Goal: Task Accomplishment & Management: Complete application form

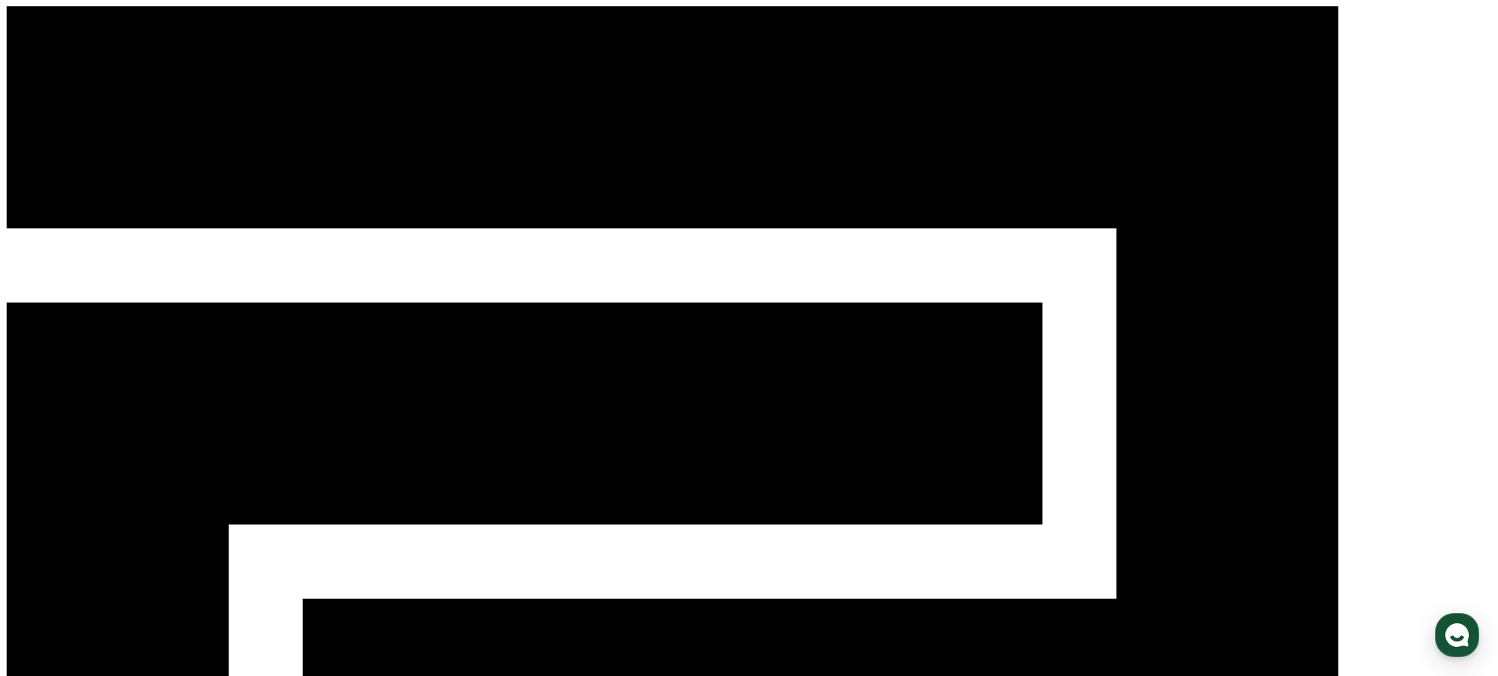
select select "**********"
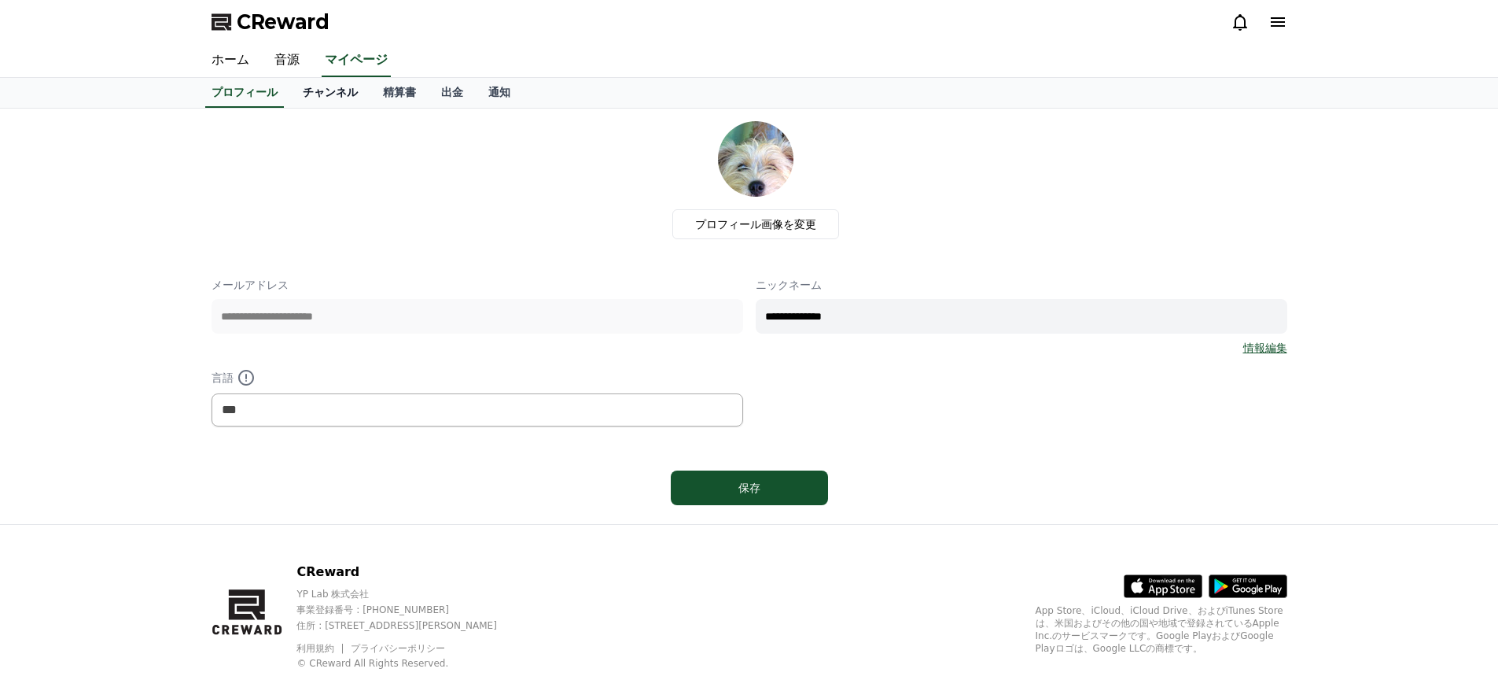
click at [329, 95] on link "チャンネル" at bounding box center [330, 93] width 80 height 30
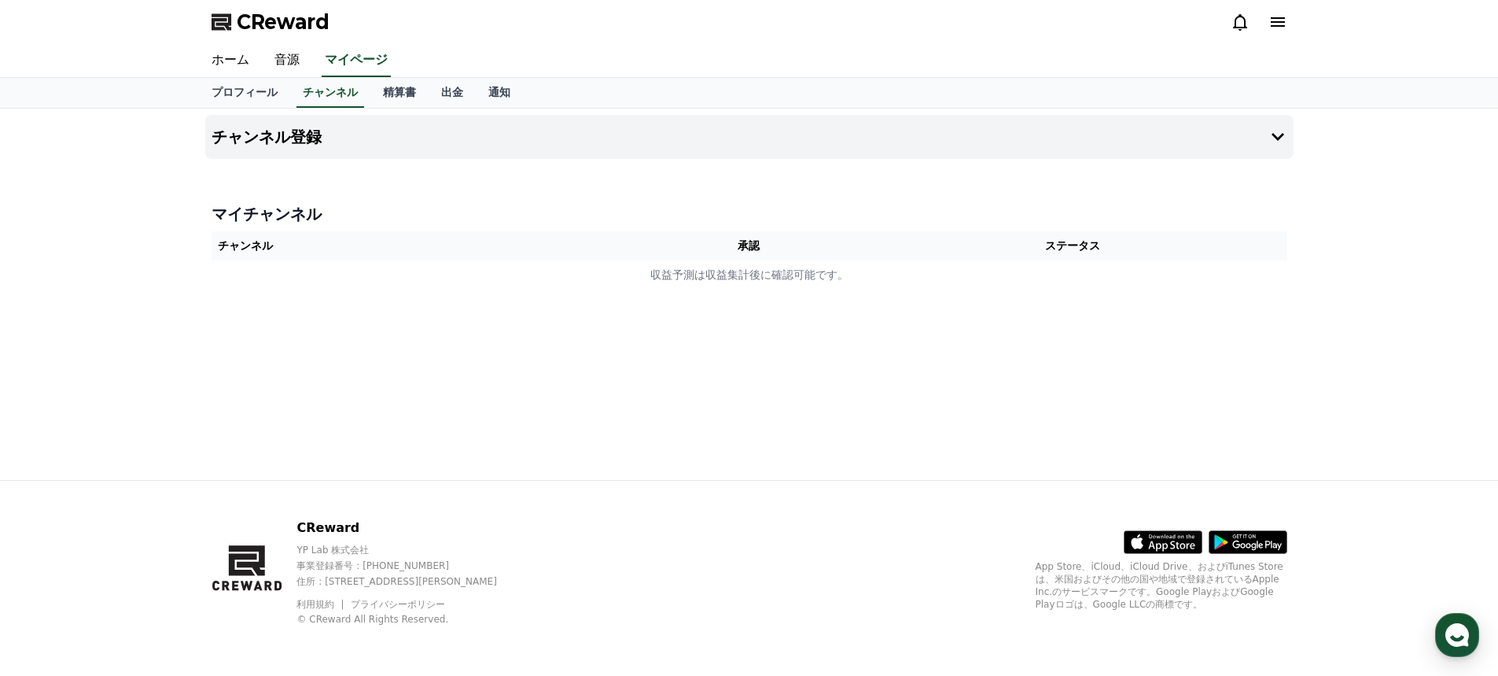
click at [751, 248] on th "承認" at bounding box center [748, 245] width 219 height 29
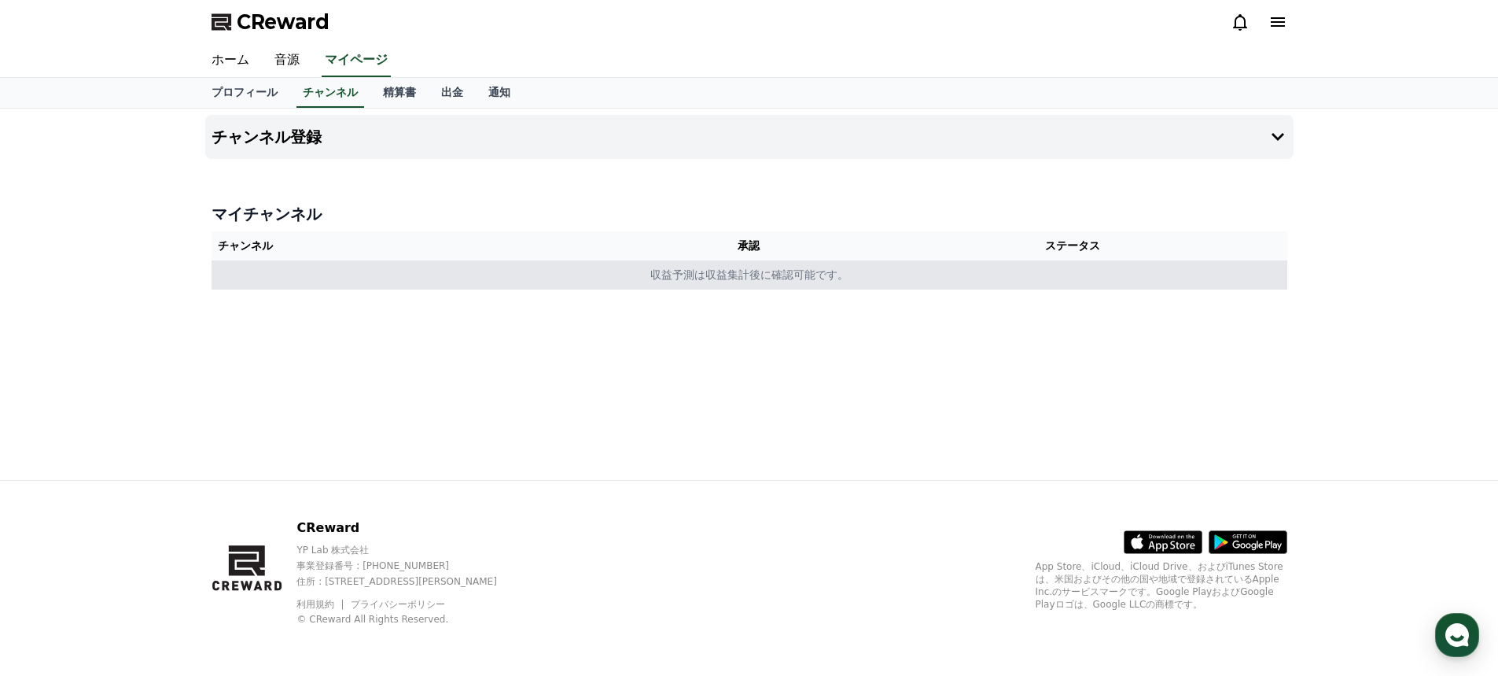
click at [704, 275] on td "収益予測は収益集計後に確認可能です。" at bounding box center [750, 274] width 1076 height 29
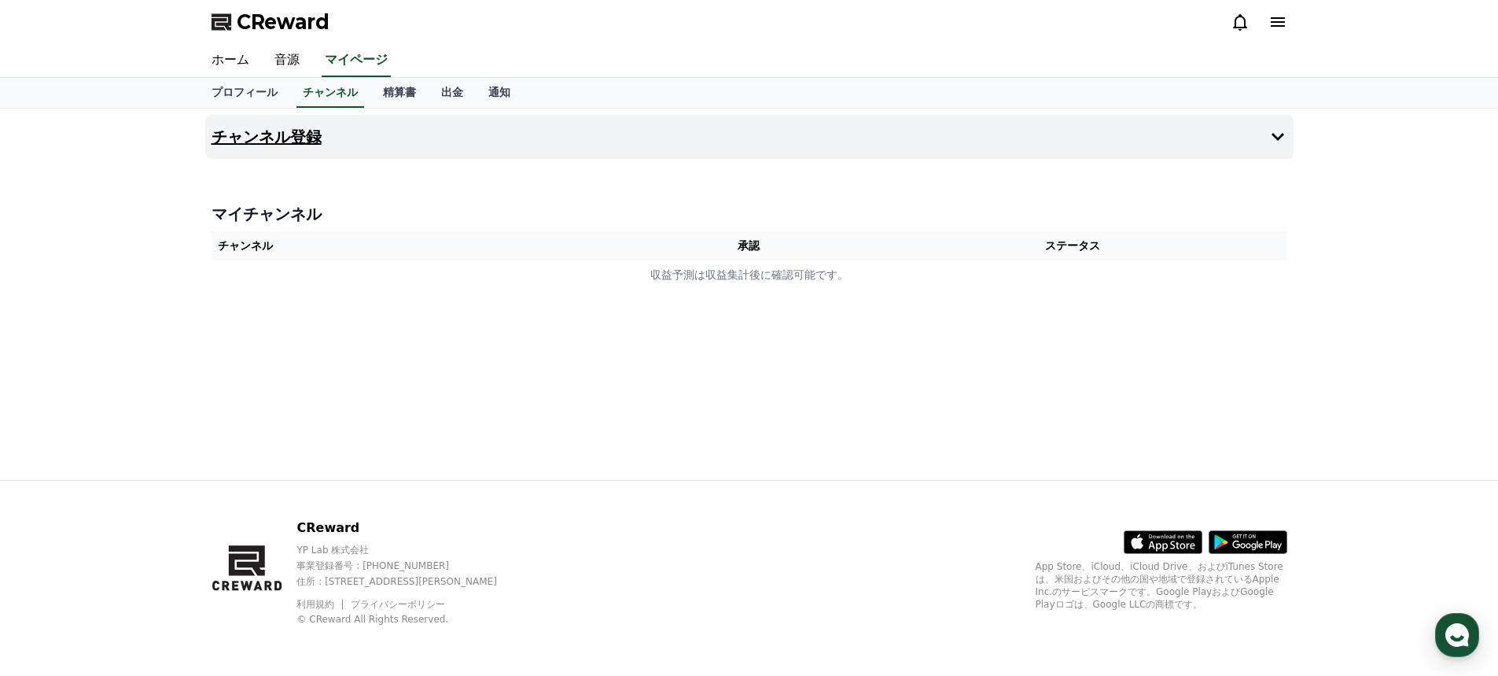
click at [393, 123] on button "チャンネル登録" at bounding box center [749, 137] width 1088 height 44
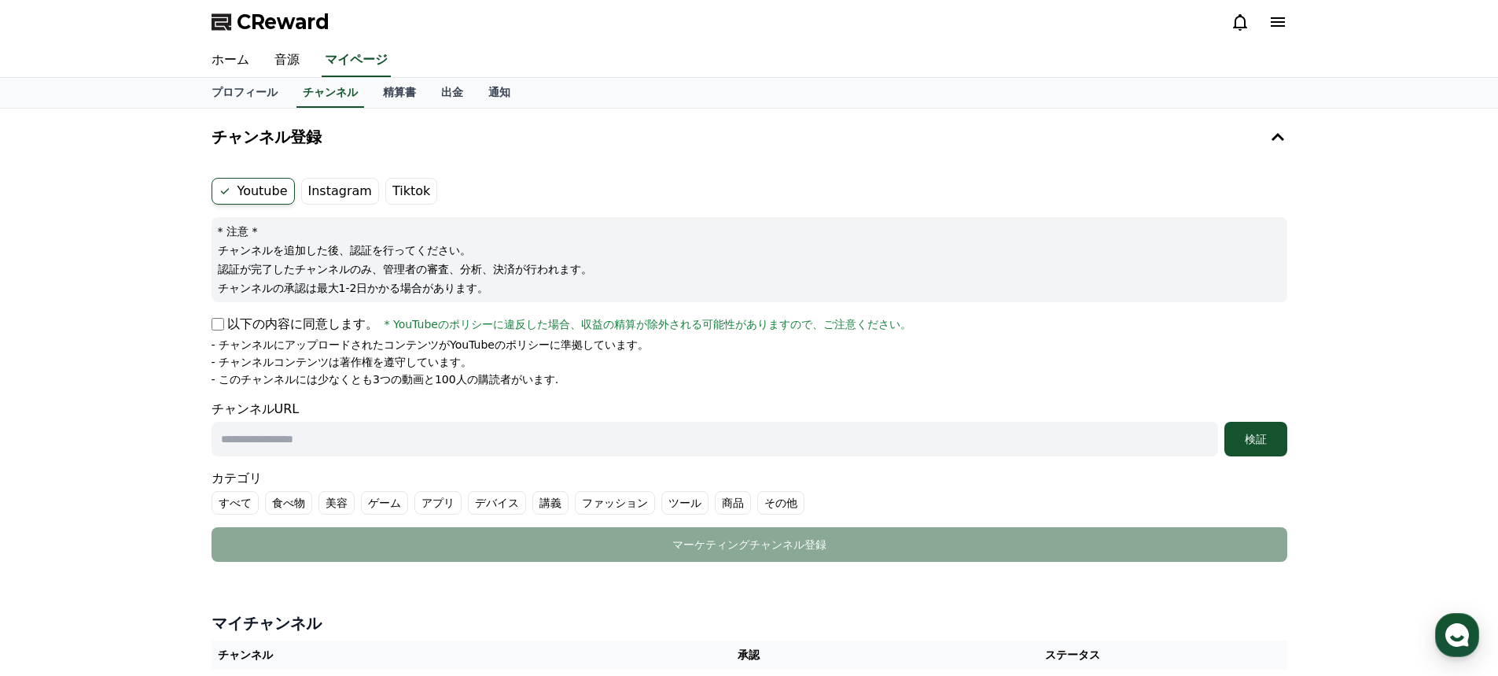
click at [318, 433] on input "text" at bounding box center [715, 439] width 1007 height 35
paste input "**********"
type input "*"
paste input "**********"
type input "**********"
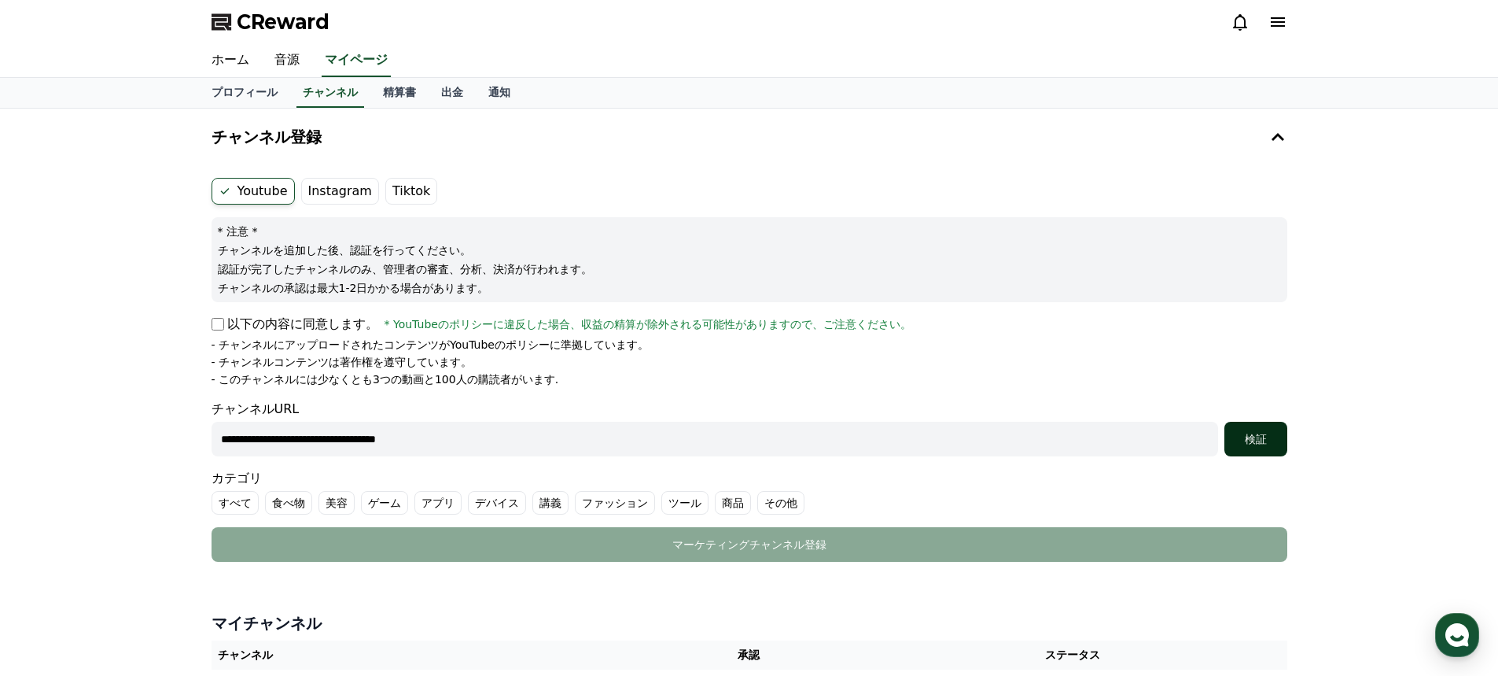
click at [1247, 433] on div "検証" at bounding box center [1256, 439] width 50 height 16
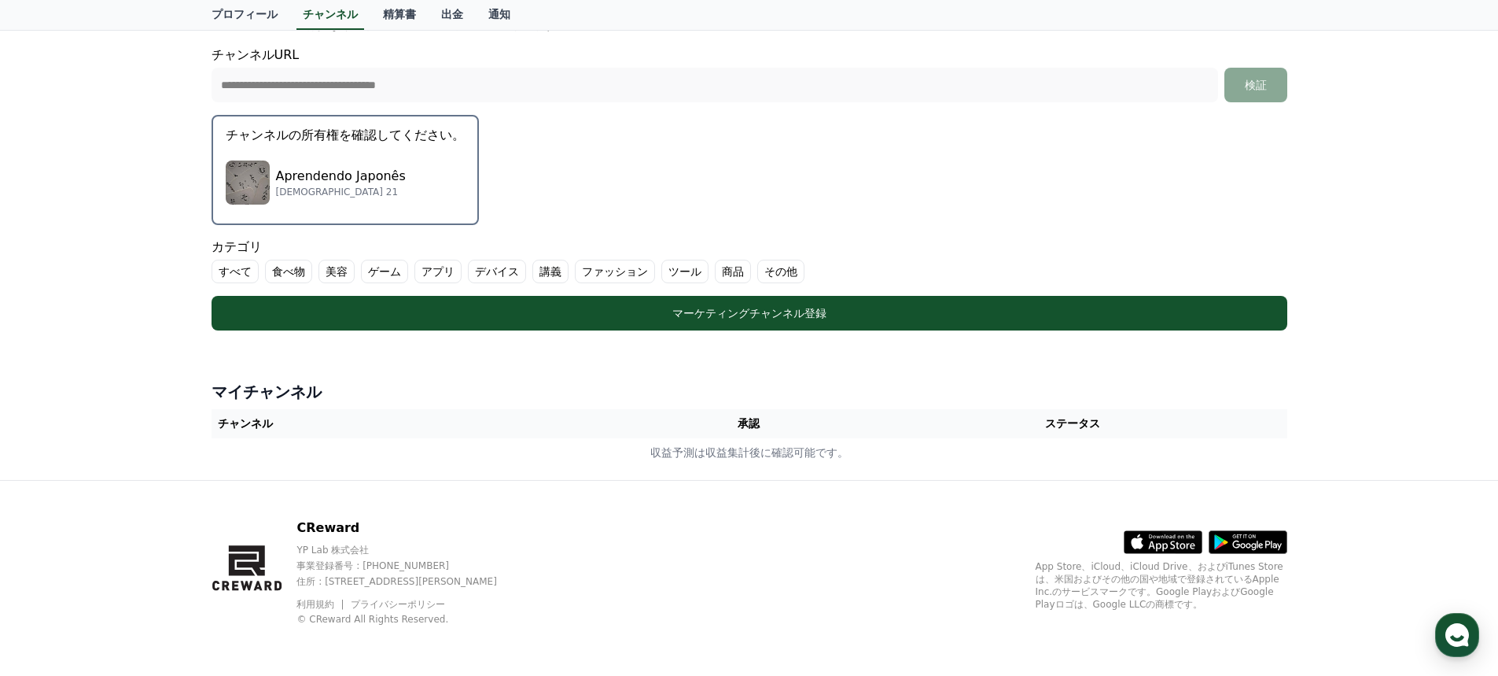
scroll to position [275, 0]
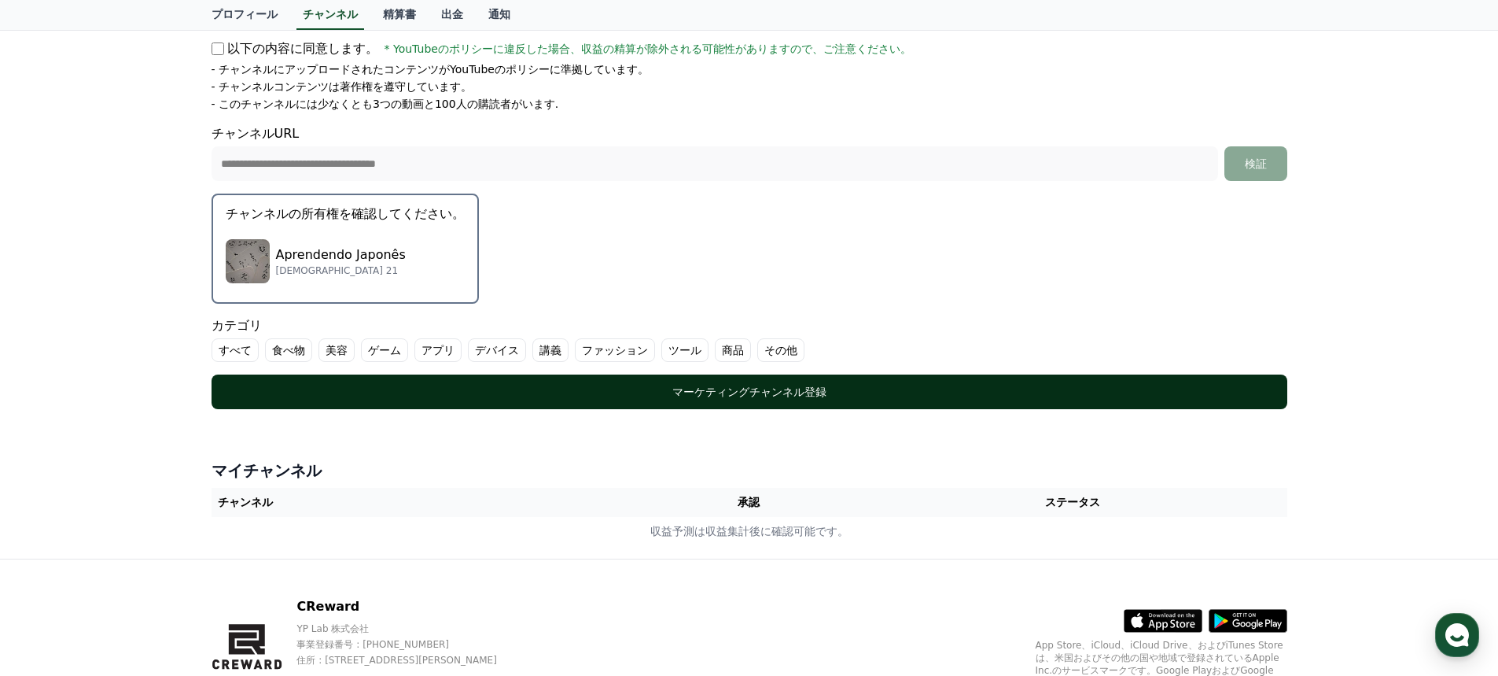
click at [708, 396] on div "マーケティングチャンネル登録" at bounding box center [749, 392] width 1013 height 16
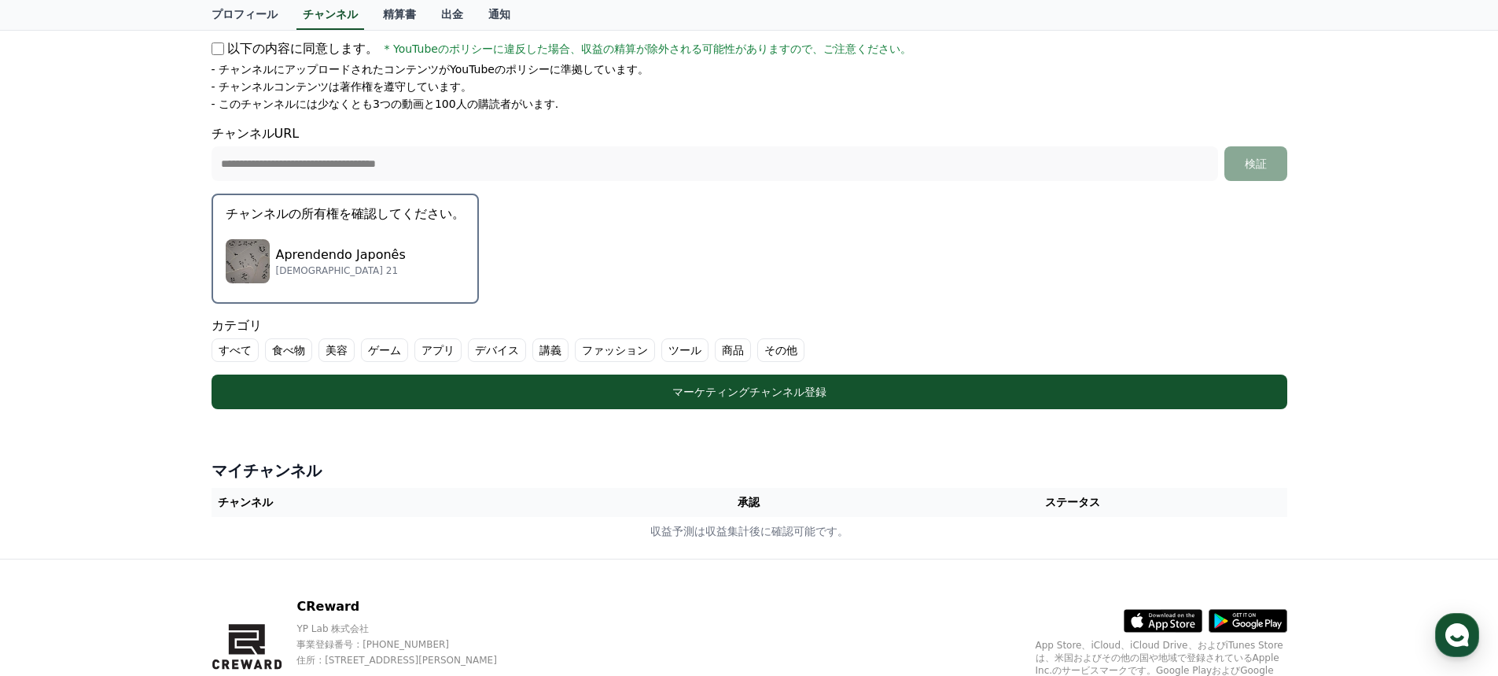
click at [234, 345] on label "すべて" at bounding box center [235, 350] width 47 height 24
click at [787, 346] on label "その他" at bounding box center [799, 350] width 47 height 24
click at [241, 348] on label "すべて" at bounding box center [245, 350] width 66 height 24
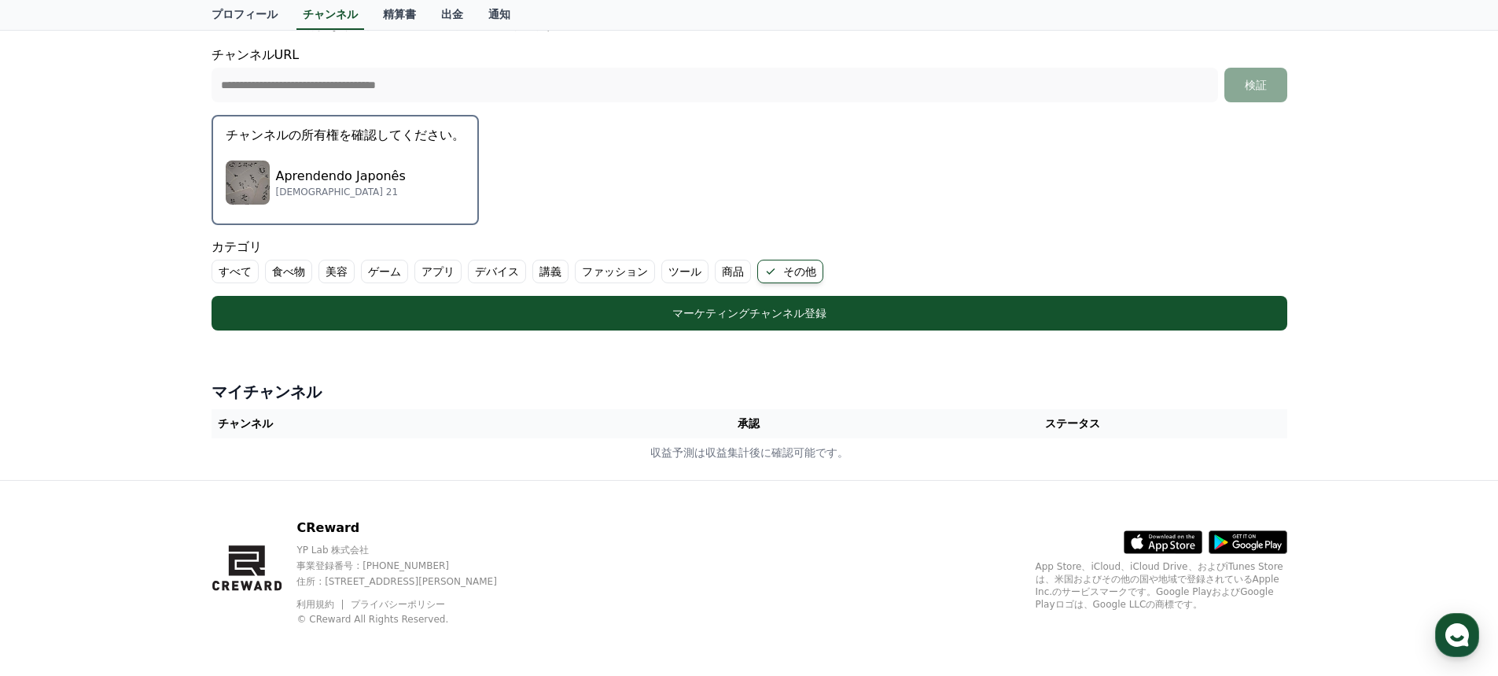
click at [682, 271] on label "ツール" at bounding box center [684, 272] width 47 height 24
click at [683, 269] on label "ツール" at bounding box center [694, 272] width 66 height 24
click at [227, 269] on label "すべて" at bounding box center [235, 272] width 47 height 24
click at [805, 271] on label "その他" at bounding box center [809, 272] width 66 height 24
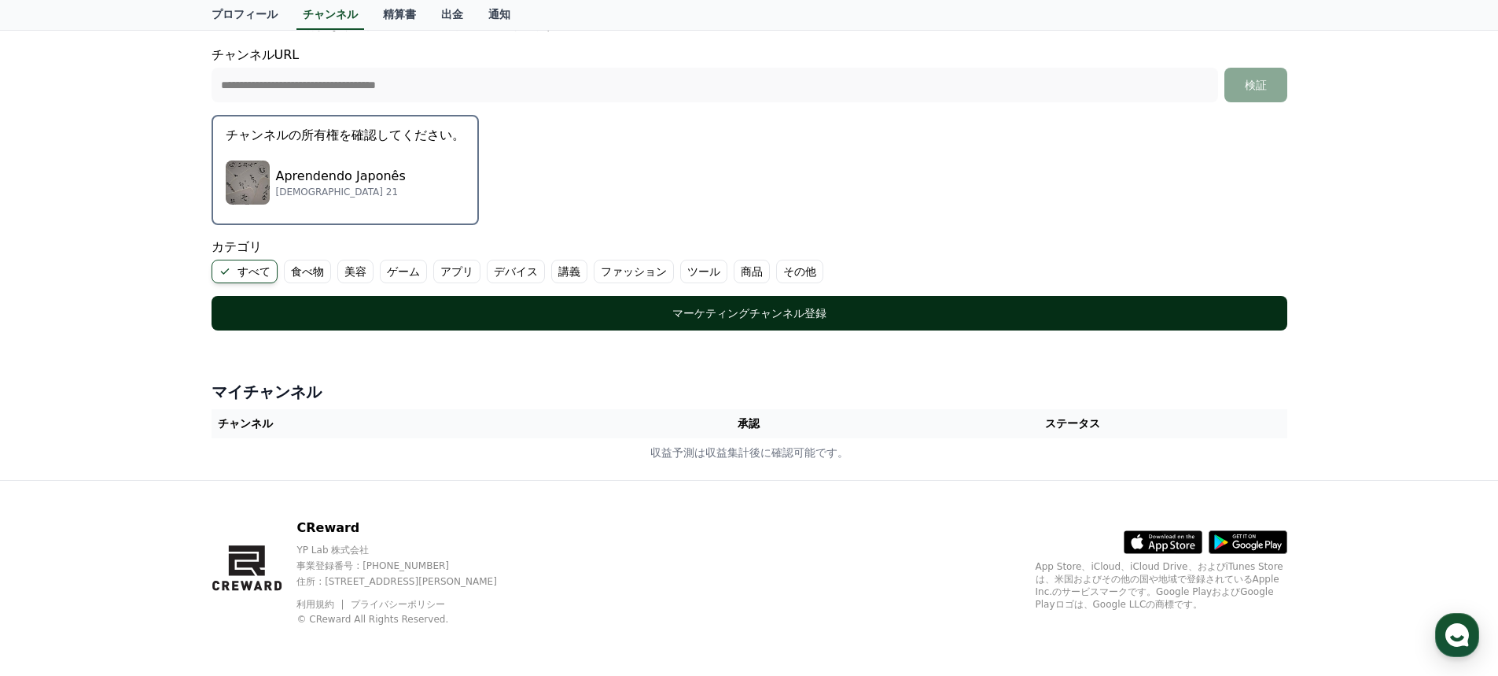
click at [764, 309] on div "マーケティングチャンネル登録" at bounding box center [749, 313] width 1013 height 16
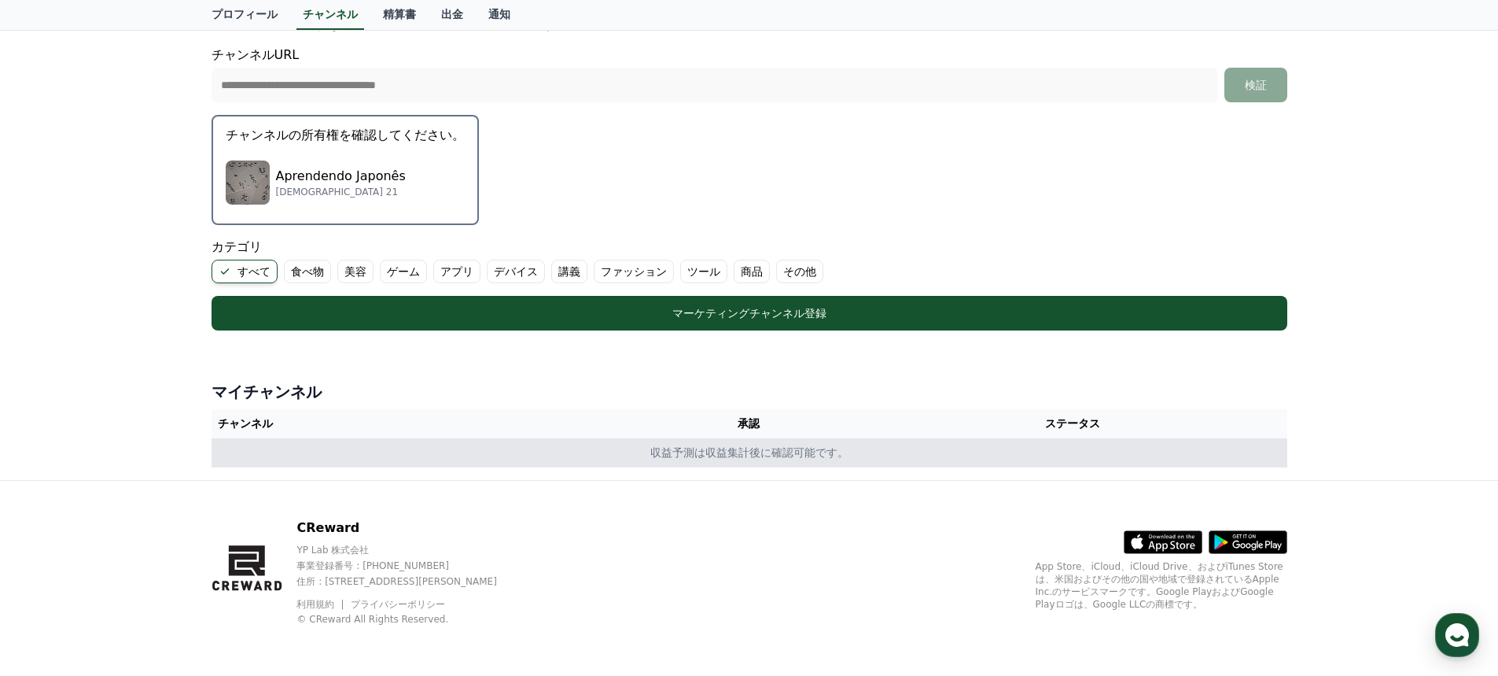
click at [742, 453] on td "収益予測は収益集計後に確認可能です。" at bounding box center [750, 452] width 1076 height 29
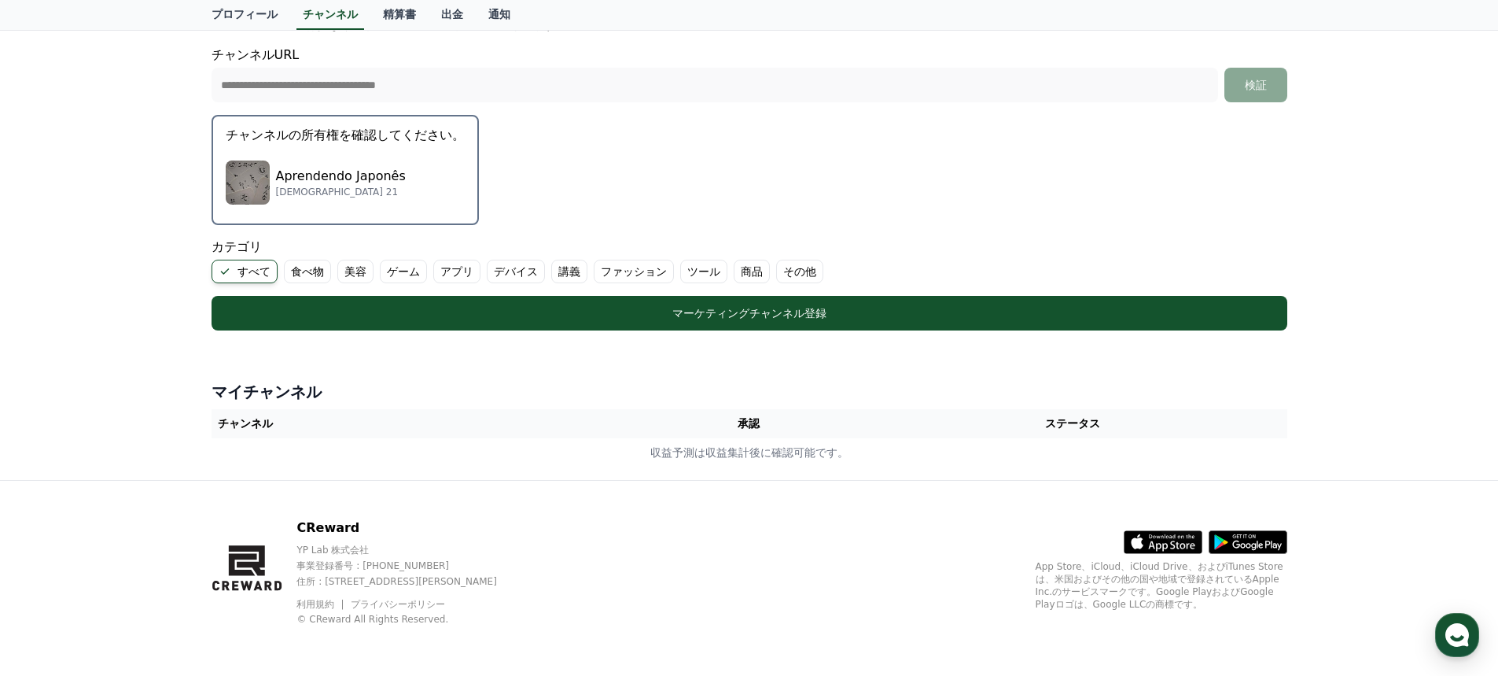
scroll to position [0, 0]
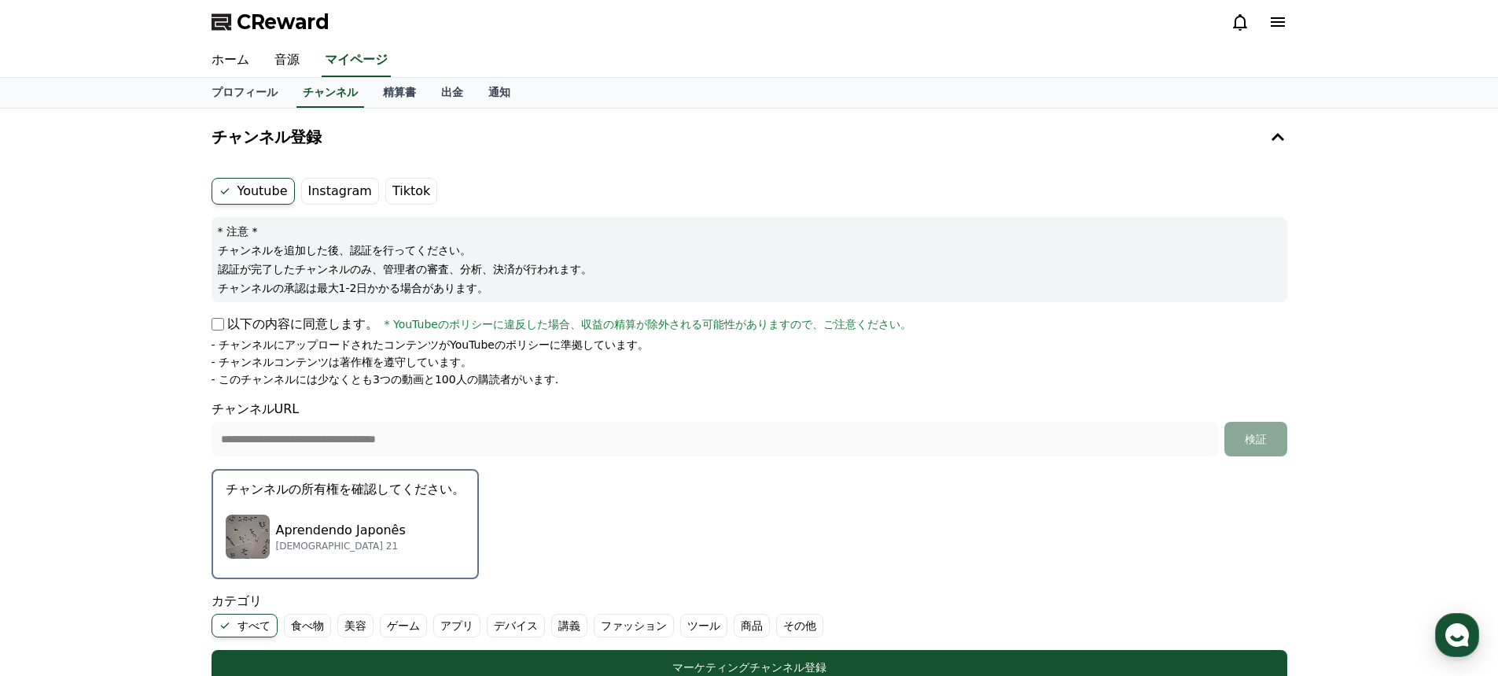
click at [399, 189] on label "Tiktok" at bounding box center [411, 191] width 52 height 27
click at [399, 194] on label "Tiktok" at bounding box center [411, 191] width 52 height 27
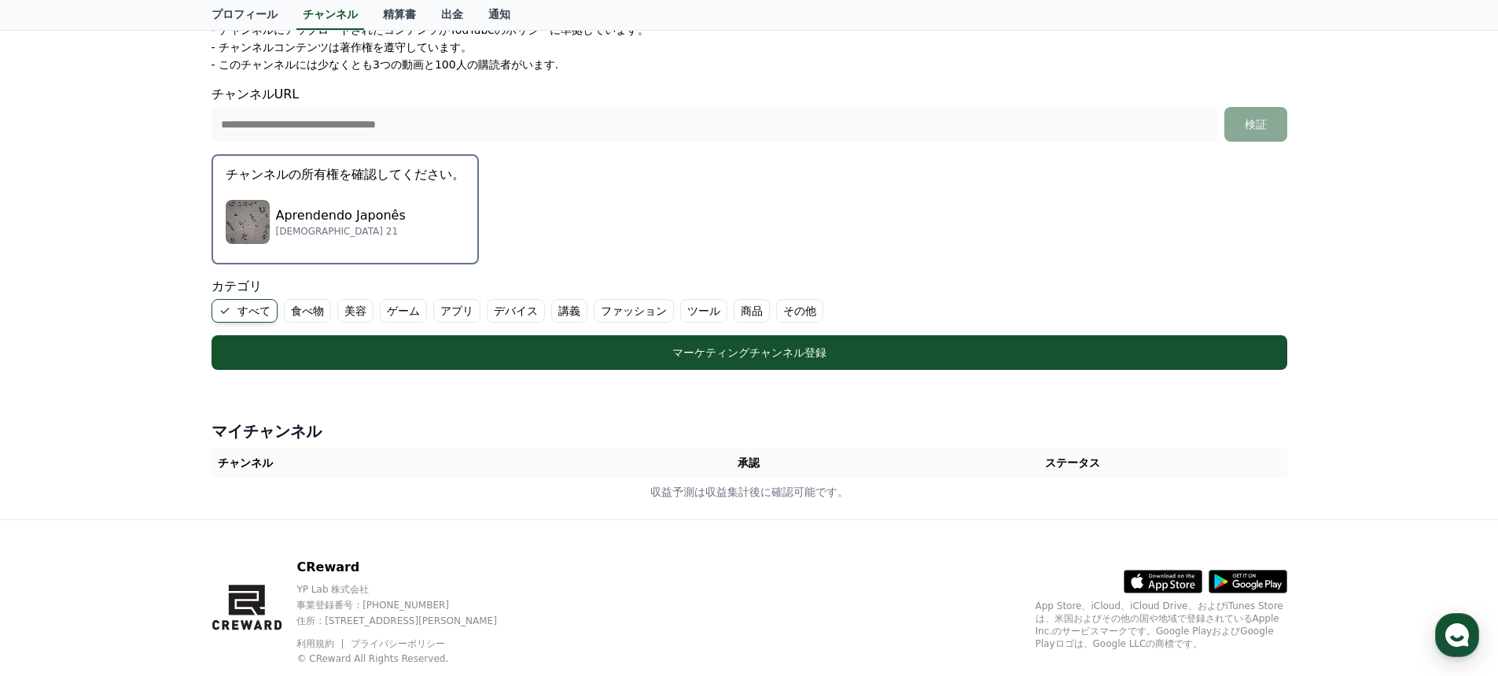
scroll to position [354, 0]
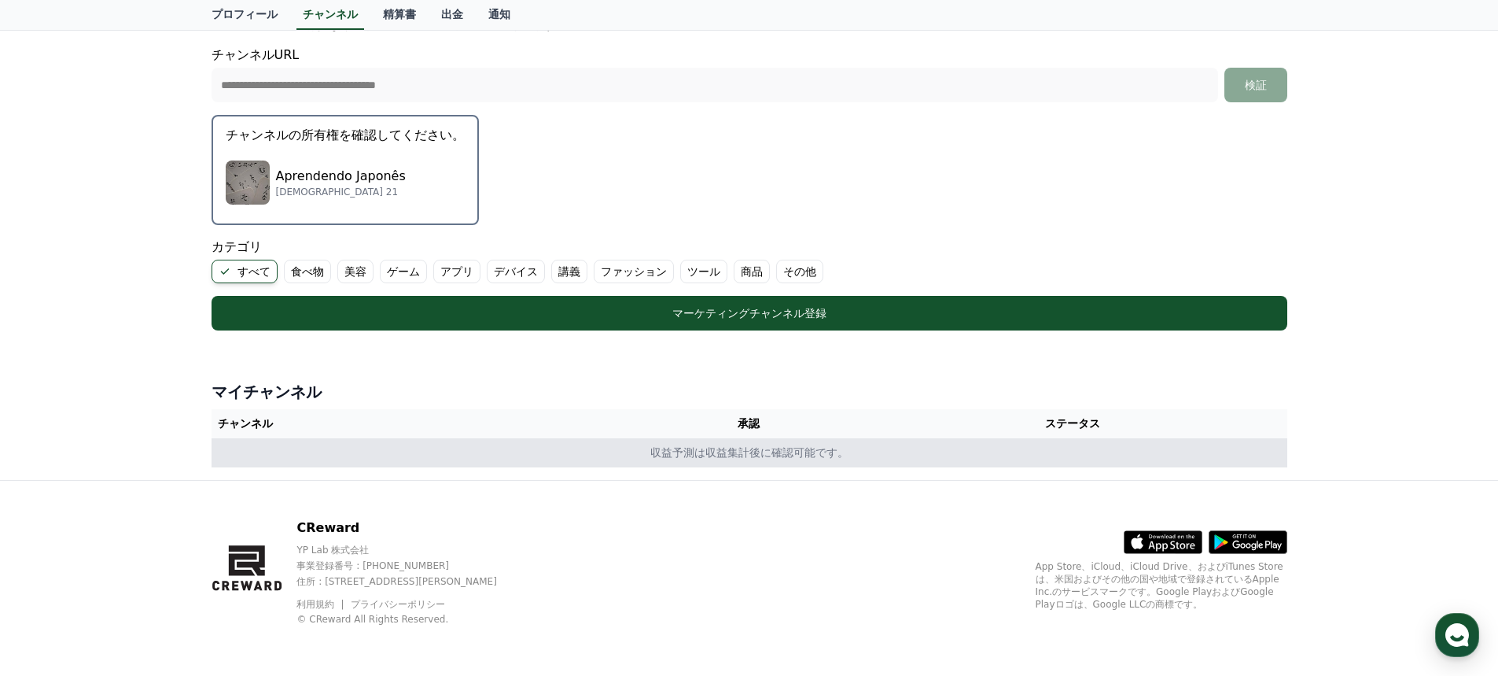
click at [741, 448] on td "収益予測は収益集計後に確認可能です。" at bounding box center [750, 452] width 1076 height 29
click at [711, 453] on td "収益予測は収益集計後に確認可能です。" at bounding box center [750, 452] width 1076 height 29
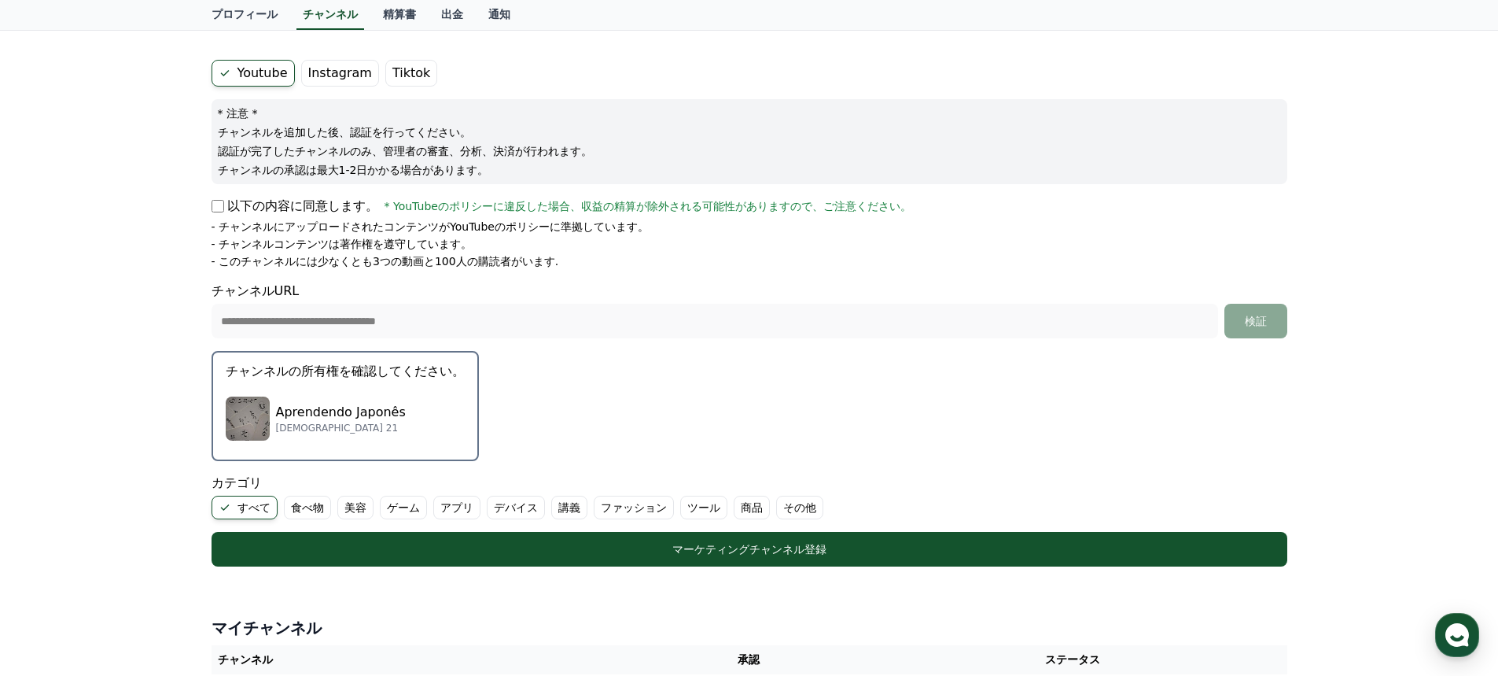
scroll to position [39, 0]
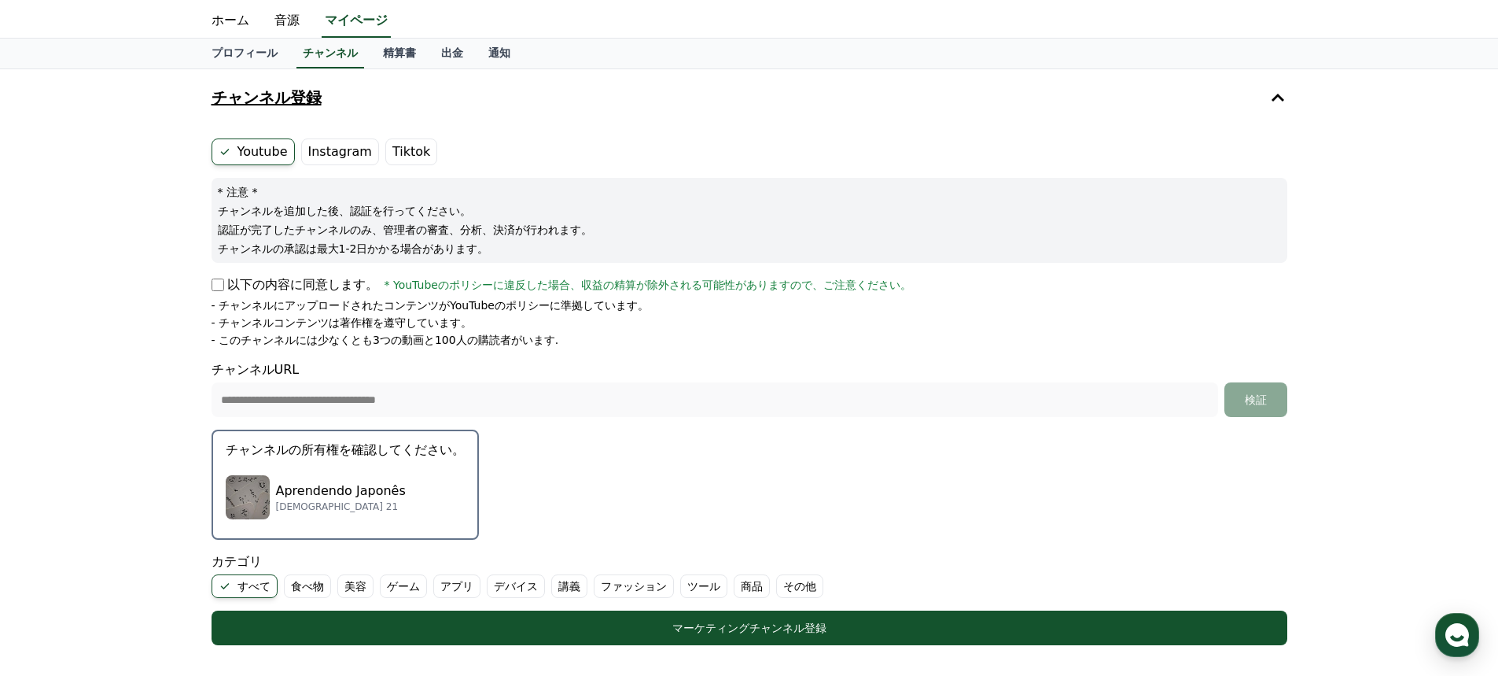
click at [1277, 91] on icon at bounding box center [1277, 97] width 19 height 19
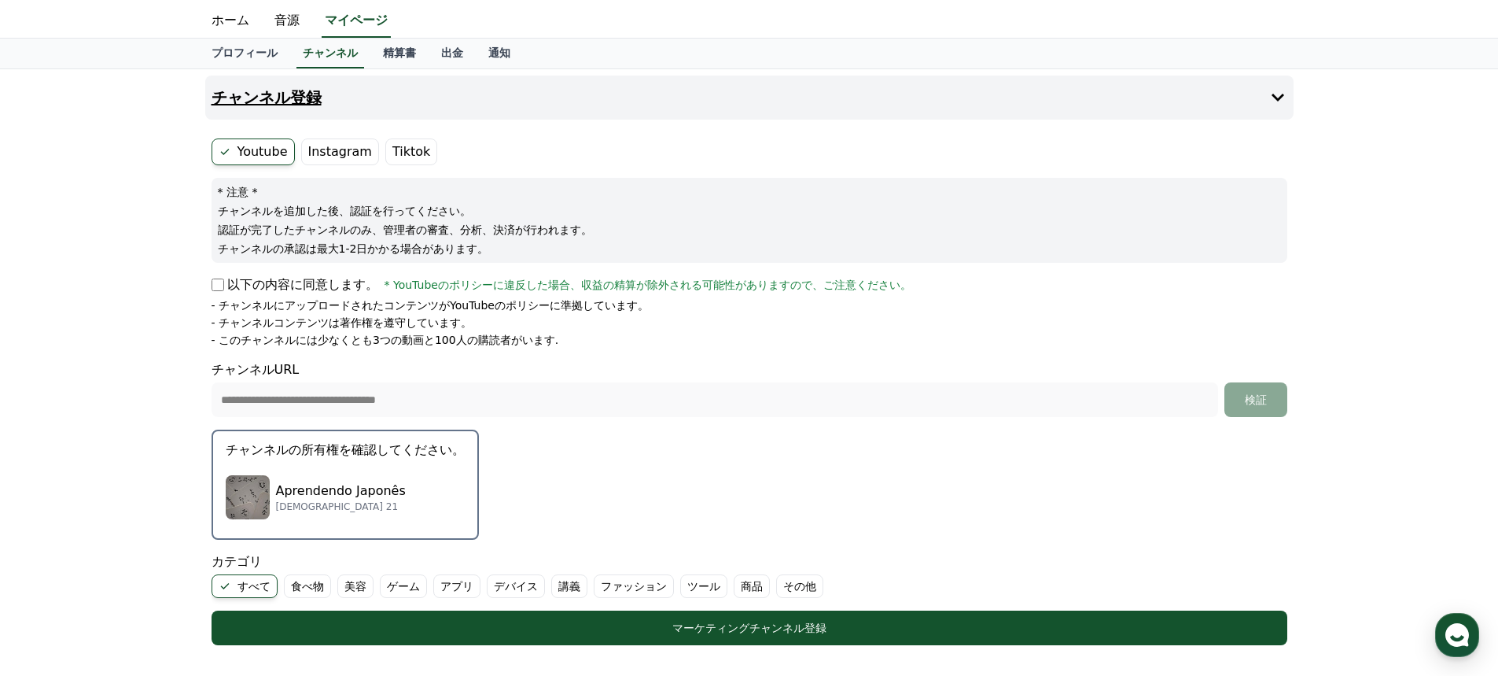
scroll to position [0, 0]
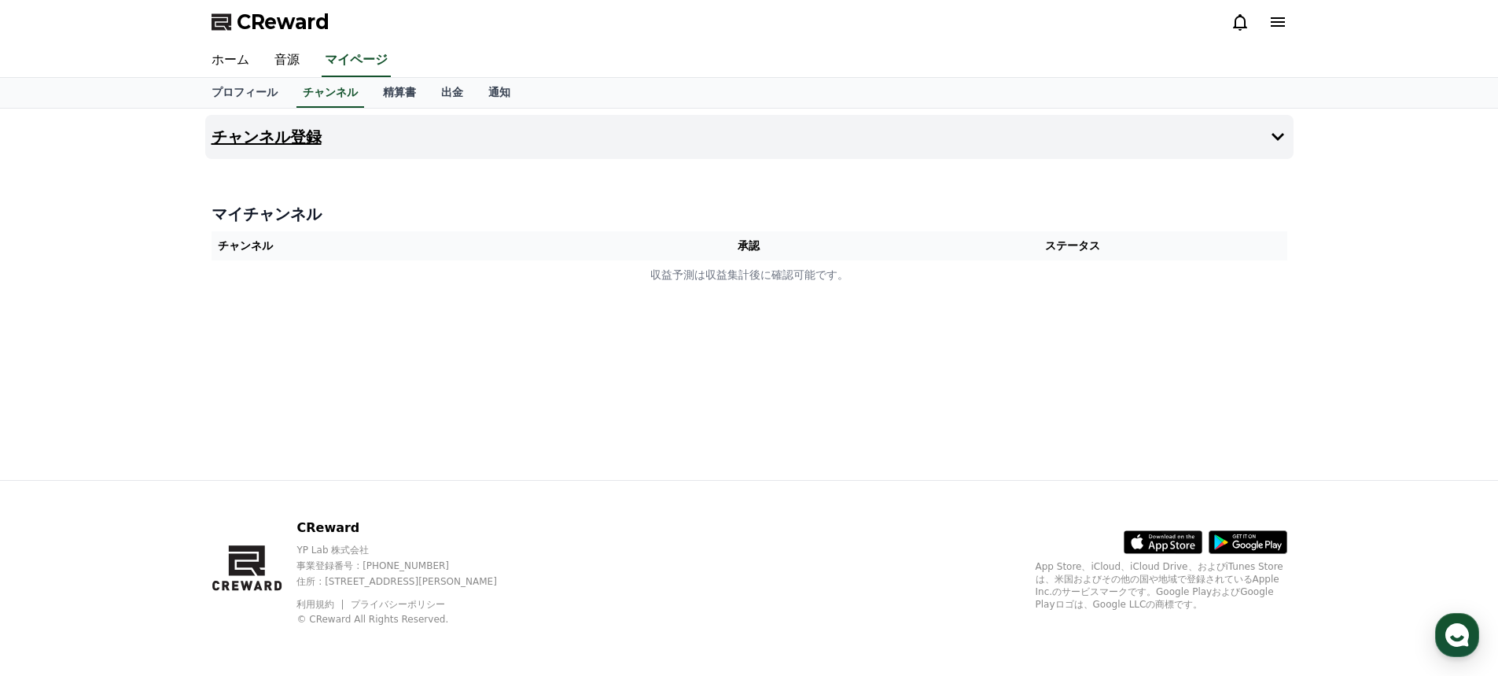
click at [257, 218] on h4 "マイチャンネル" at bounding box center [750, 214] width 1076 height 22
click at [252, 241] on th "チャンネル" at bounding box center [426, 245] width 429 height 29
click at [252, 247] on th "チャンネル" at bounding box center [426, 245] width 429 height 29
click at [334, 93] on link "チャンネル" at bounding box center [330, 93] width 68 height 30
click at [473, 138] on button "チャンネル登録" at bounding box center [749, 137] width 1088 height 44
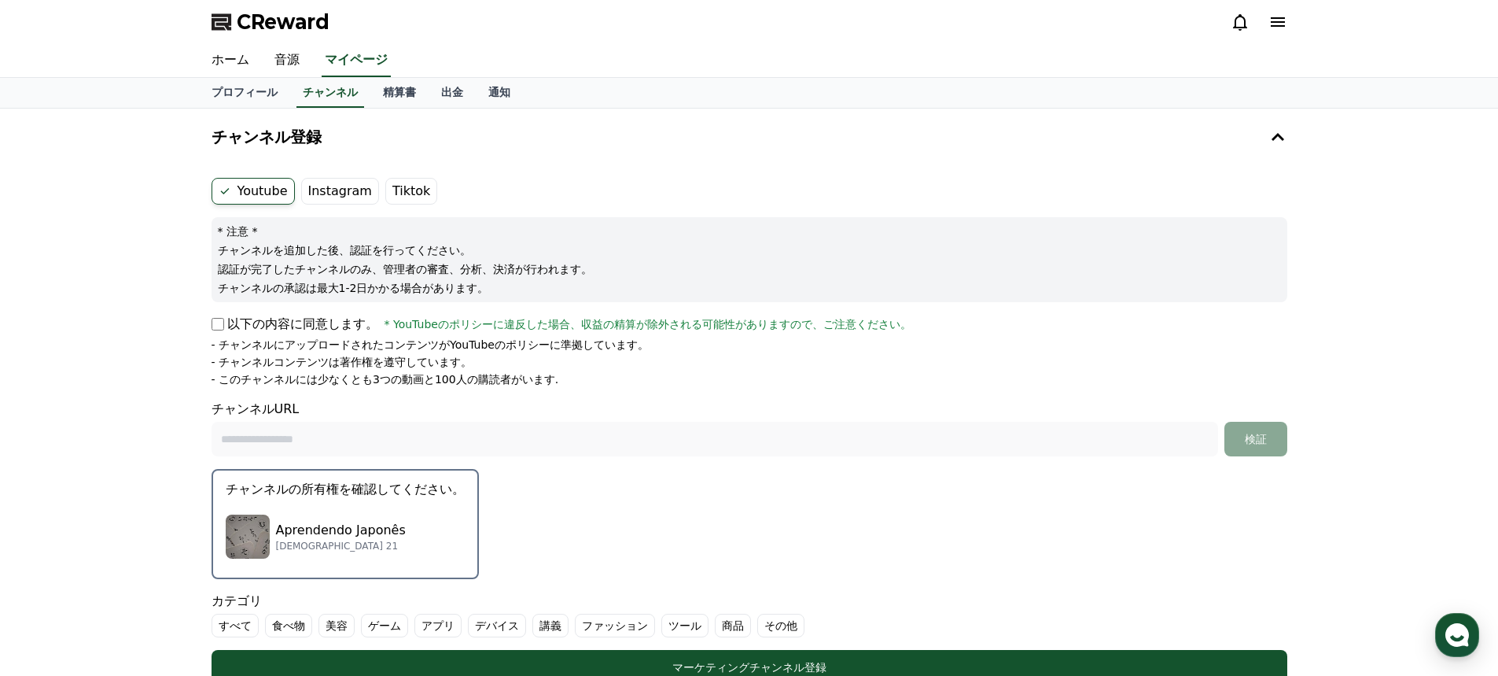
click at [397, 189] on label "Tiktok" at bounding box center [411, 191] width 52 height 27
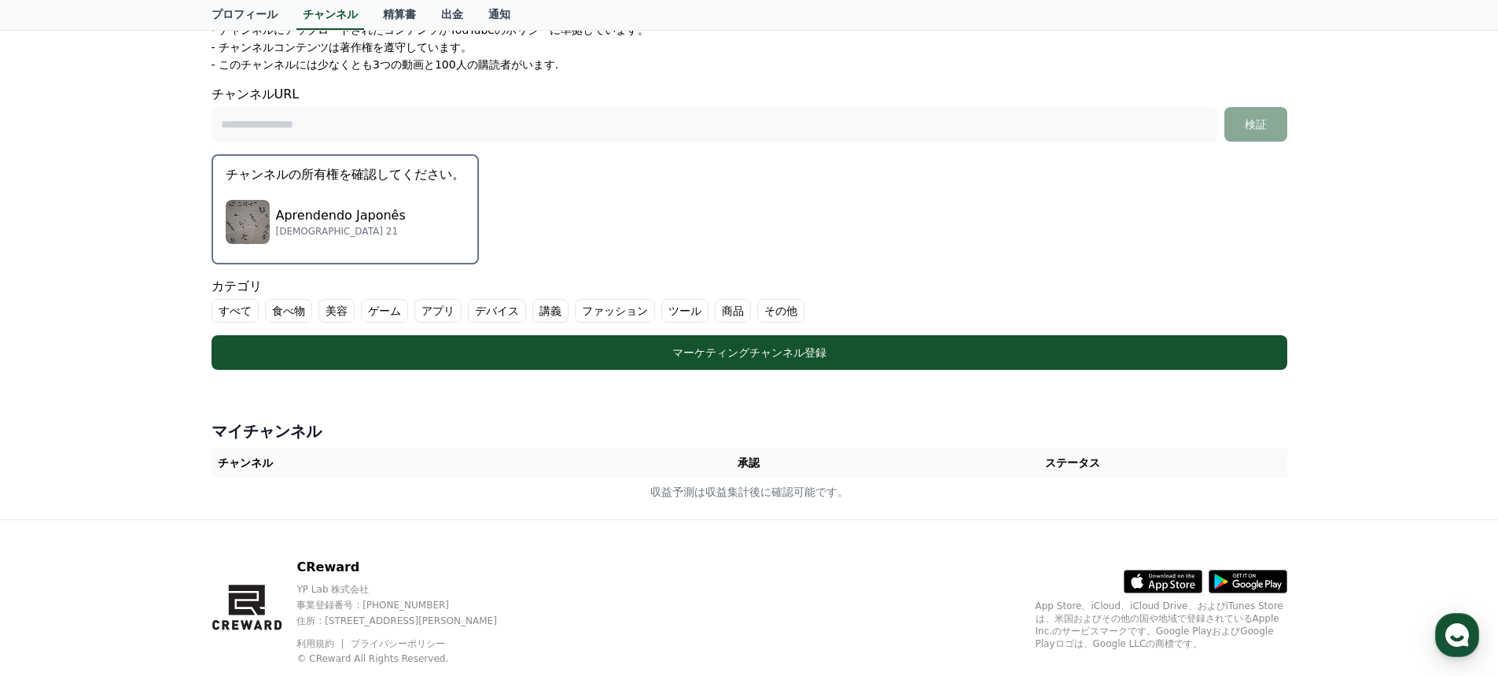
scroll to position [354, 0]
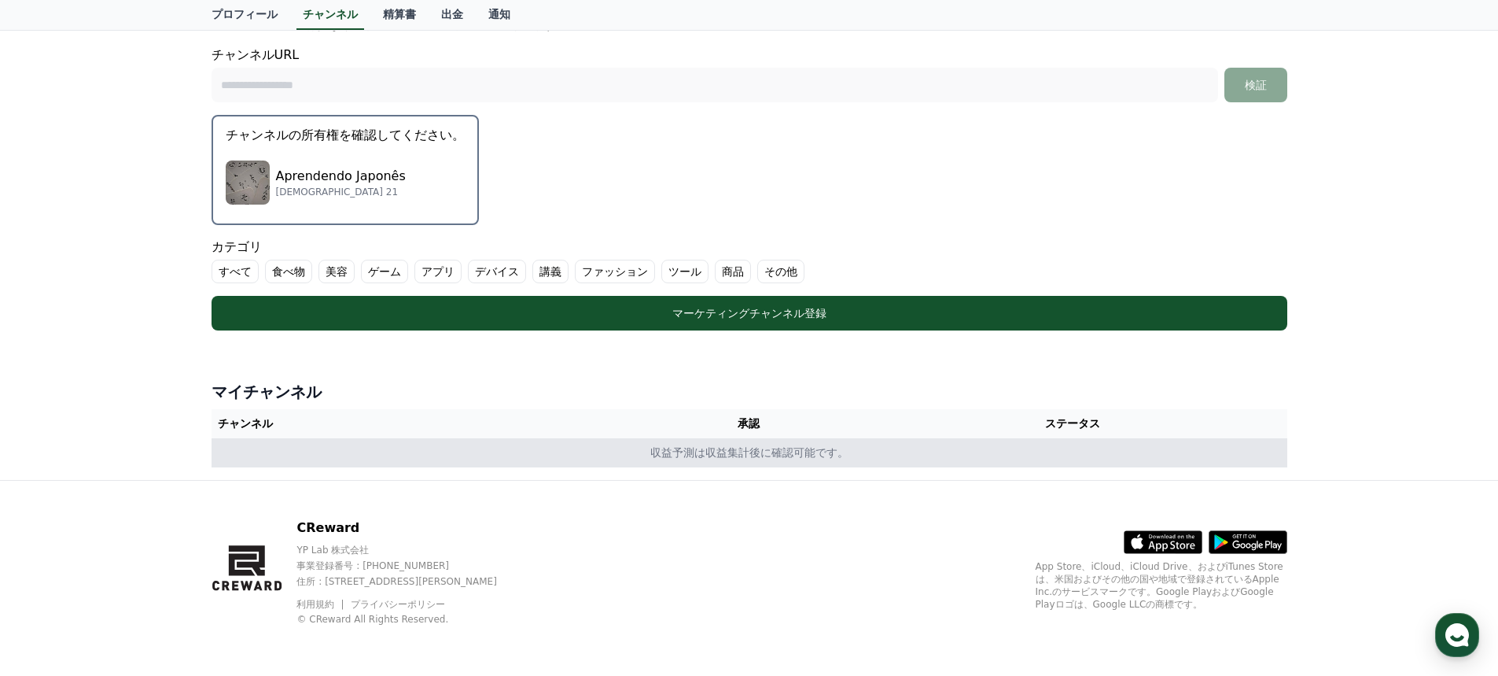
click at [724, 455] on td "収益予測は収益集計後に確認可能です。" at bounding box center [750, 452] width 1076 height 29
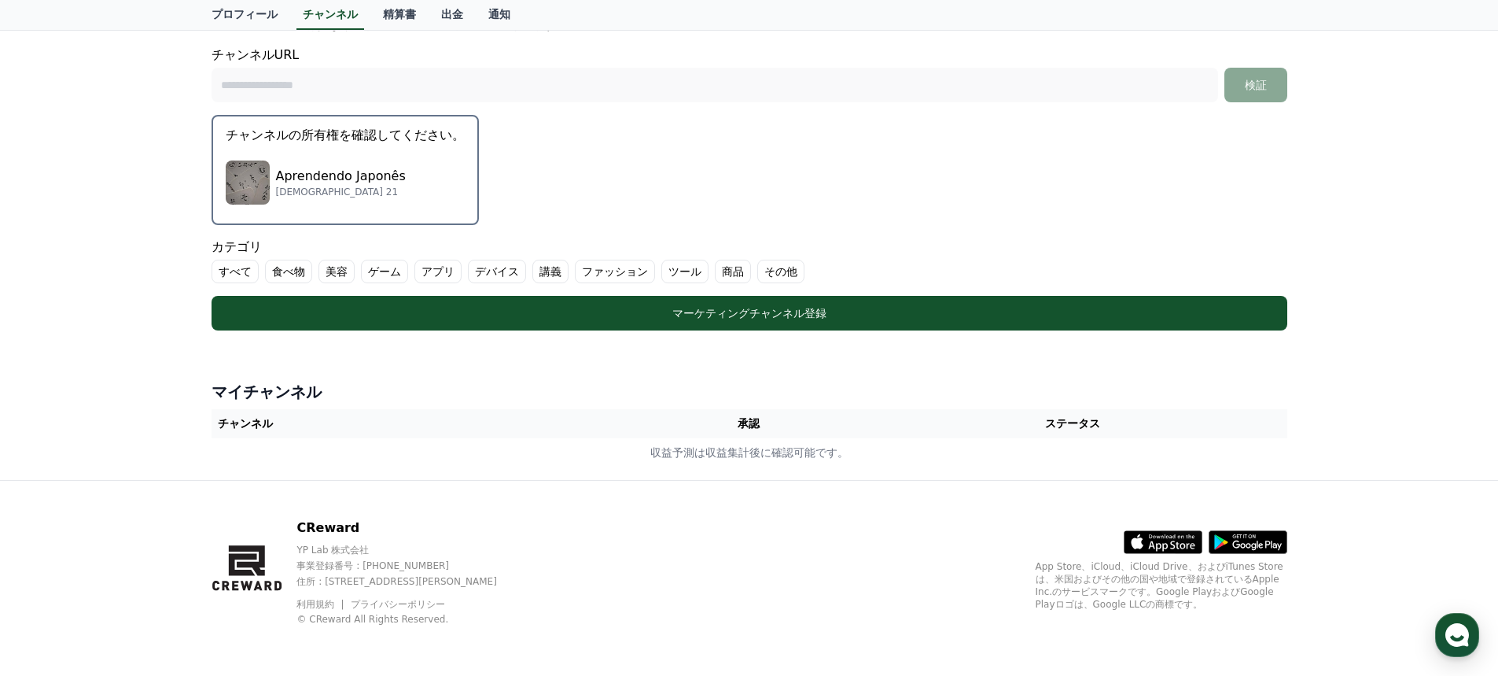
scroll to position [0, 0]
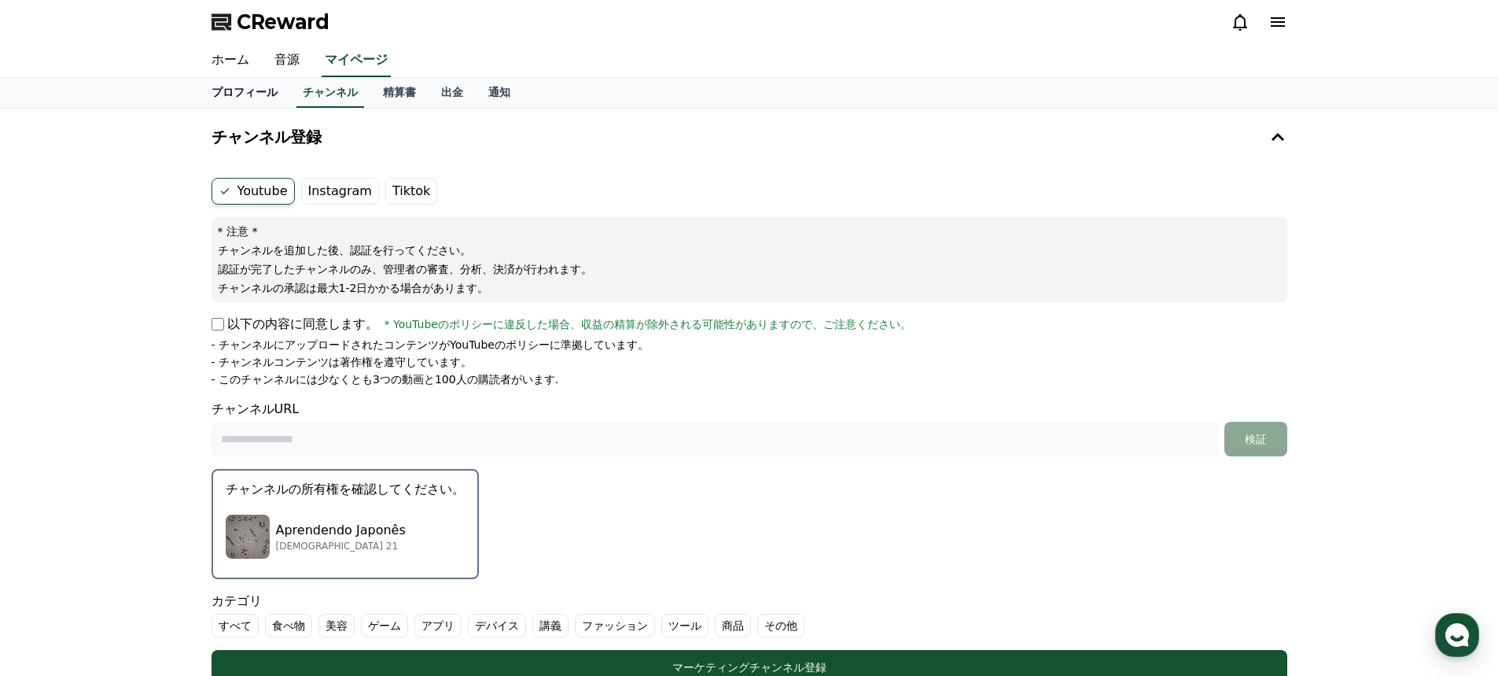
click at [252, 95] on link "プロフィール" at bounding box center [244, 93] width 91 height 30
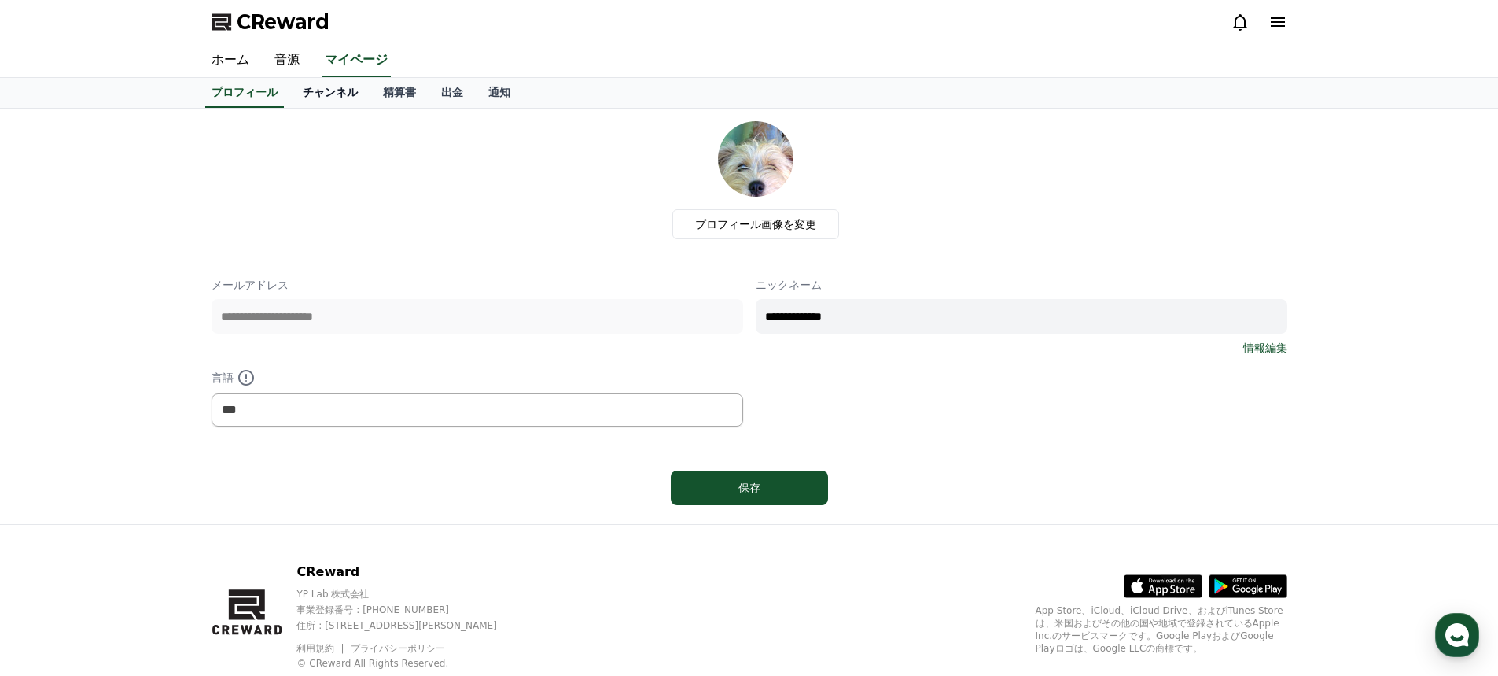
click at [318, 88] on link "チャンネル" at bounding box center [330, 93] width 80 height 30
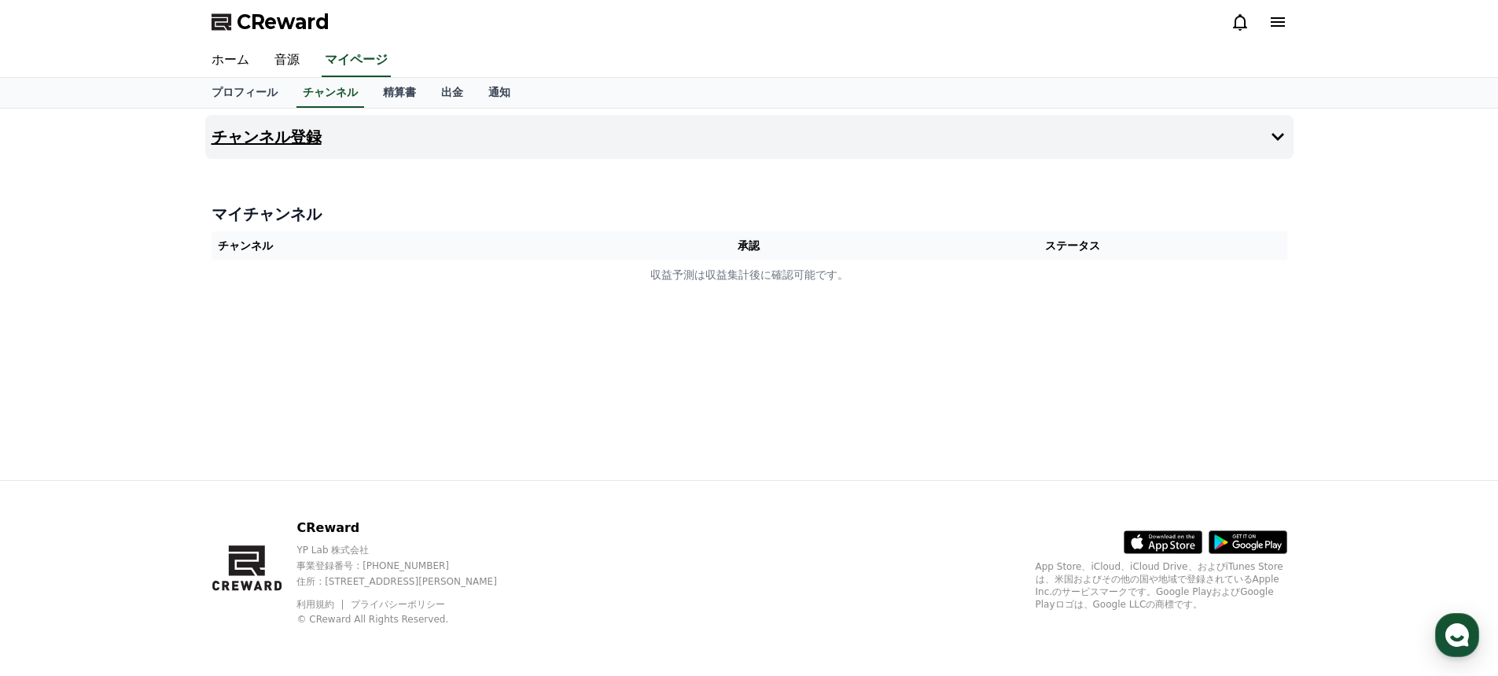
click at [298, 135] on h4 "チャンネル登録" at bounding box center [267, 136] width 110 height 17
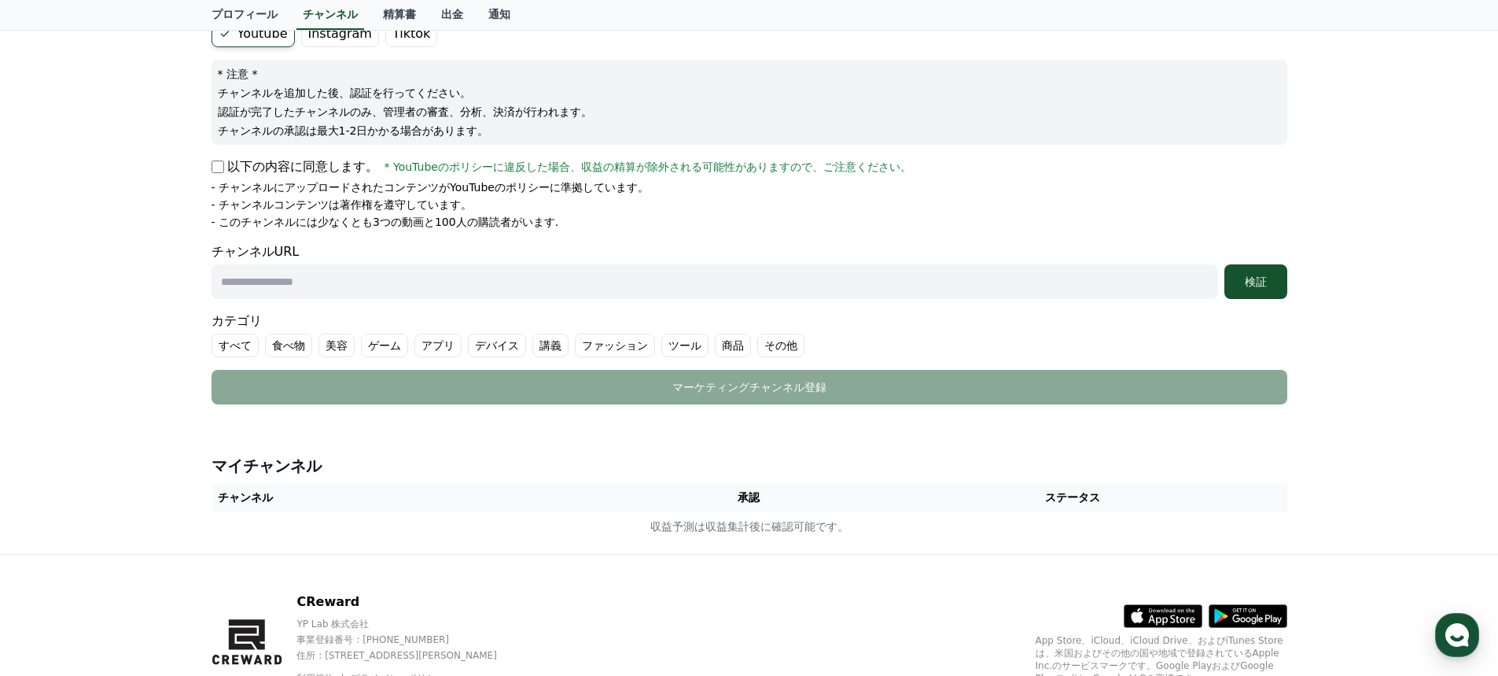
scroll to position [79, 0]
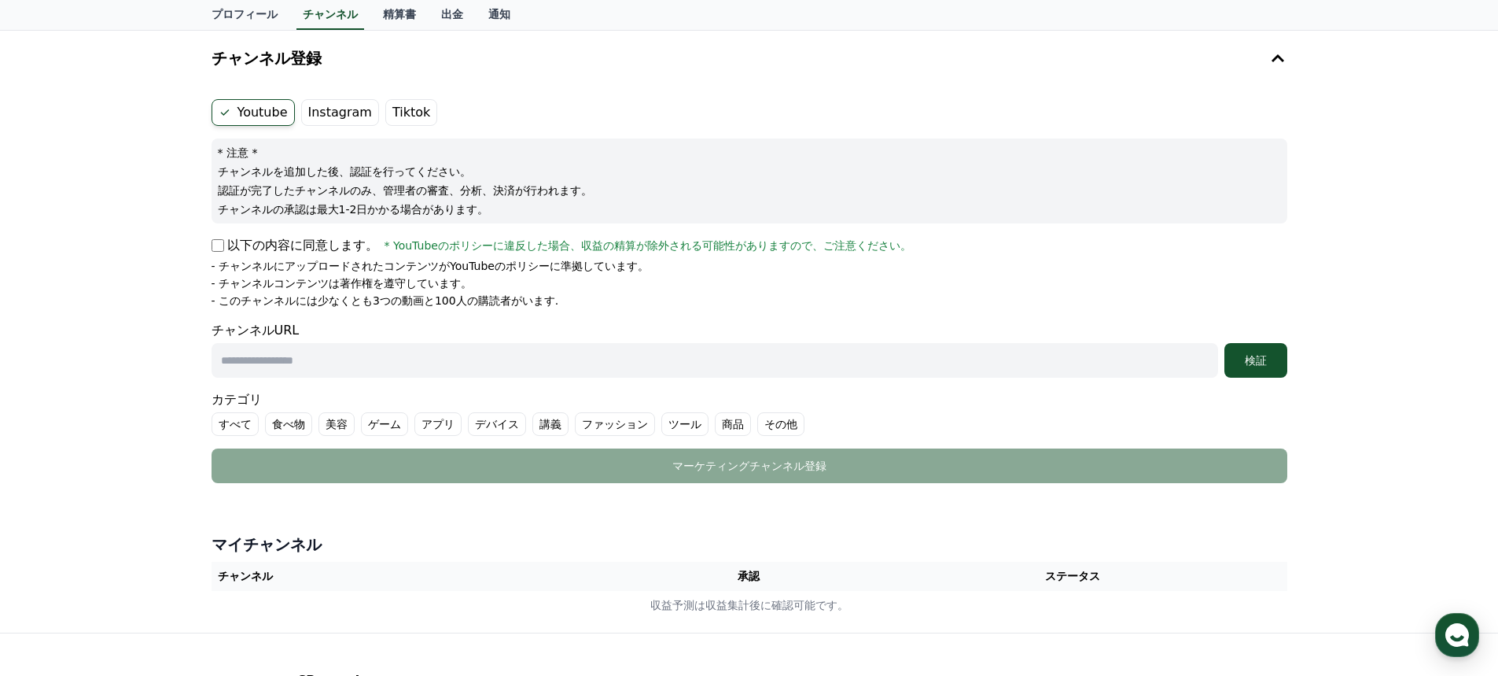
click at [396, 106] on label "Tiktok" at bounding box center [411, 112] width 52 height 27
click at [344, 355] on input "text" at bounding box center [715, 360] width 1007 height 35
paste input "**********"
type input "**********"
click at [1254, 357] on div "検証" at bounding box center [1256, 360] width 50 height 16
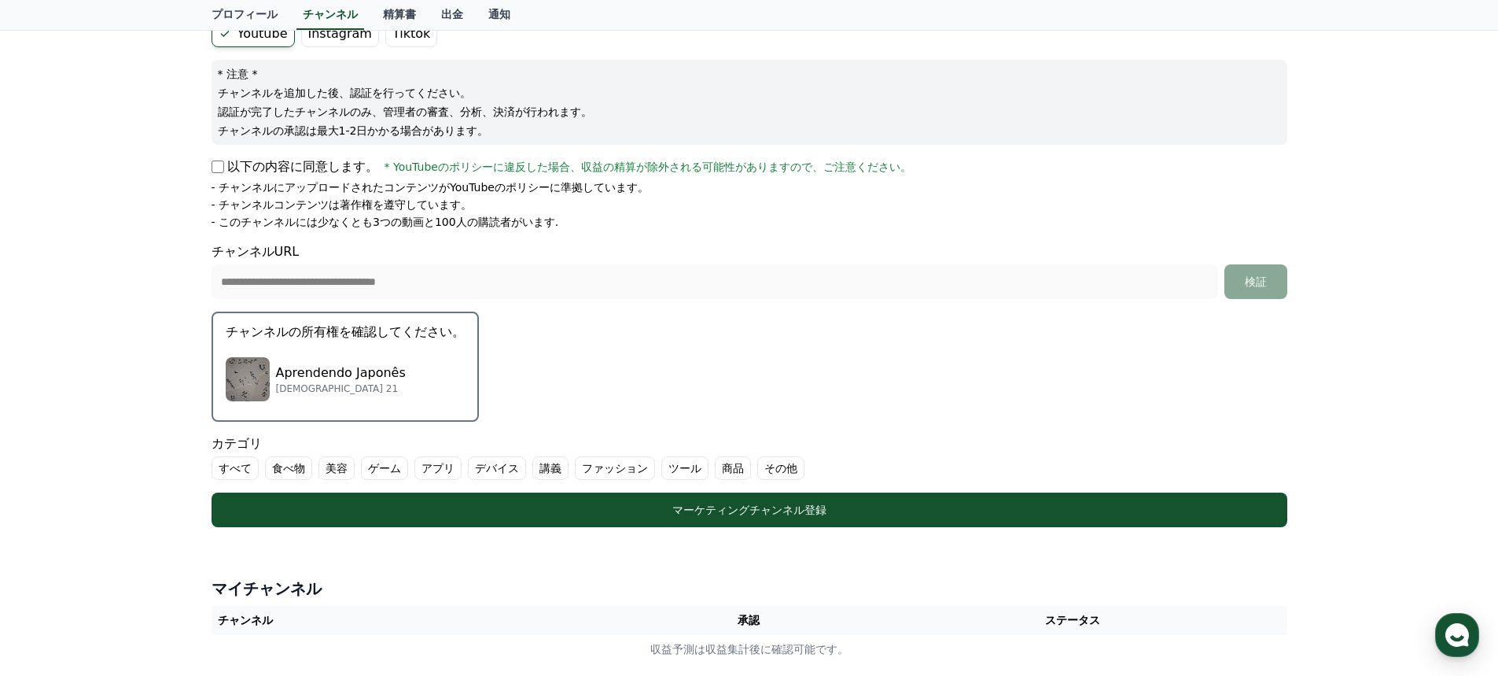
scroll to position [236, 0]
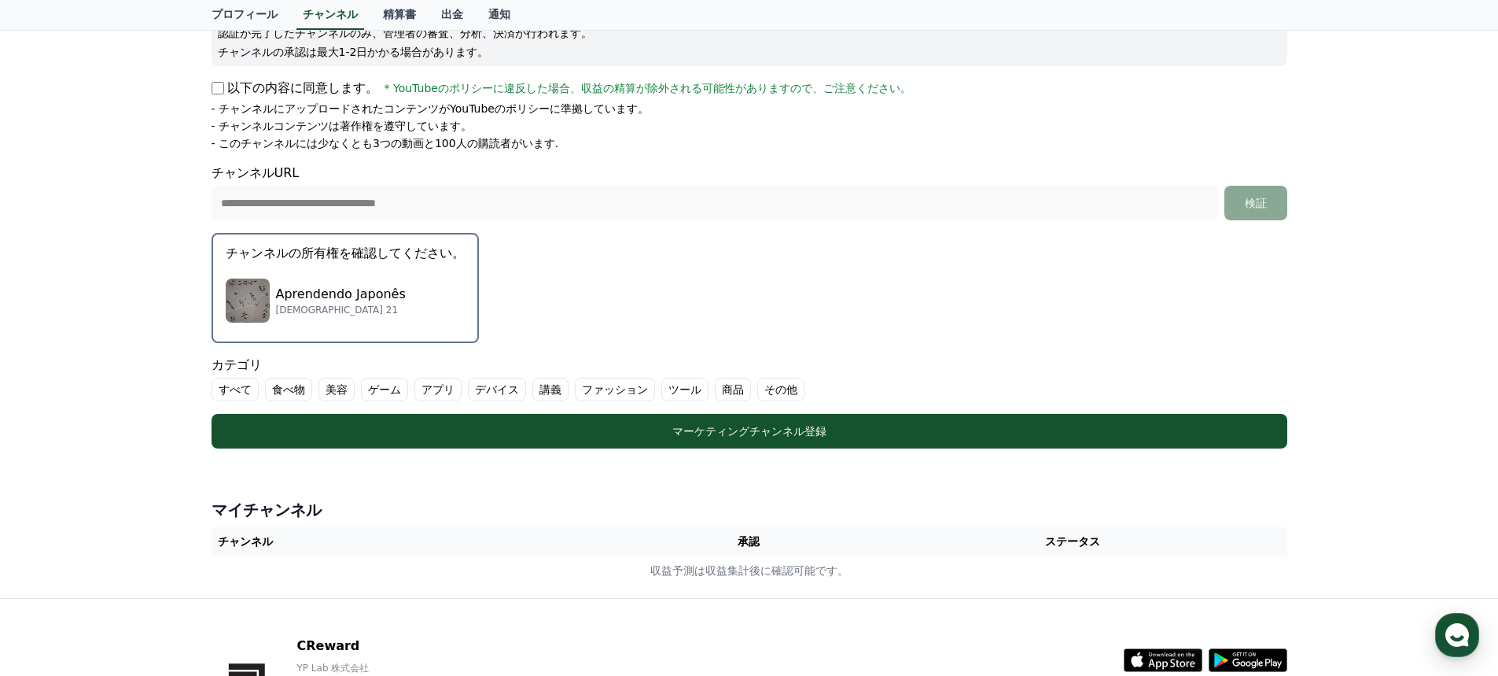
click at [237, 383] on label "すべて" at bounding box center [235, 389] width 47 height 24
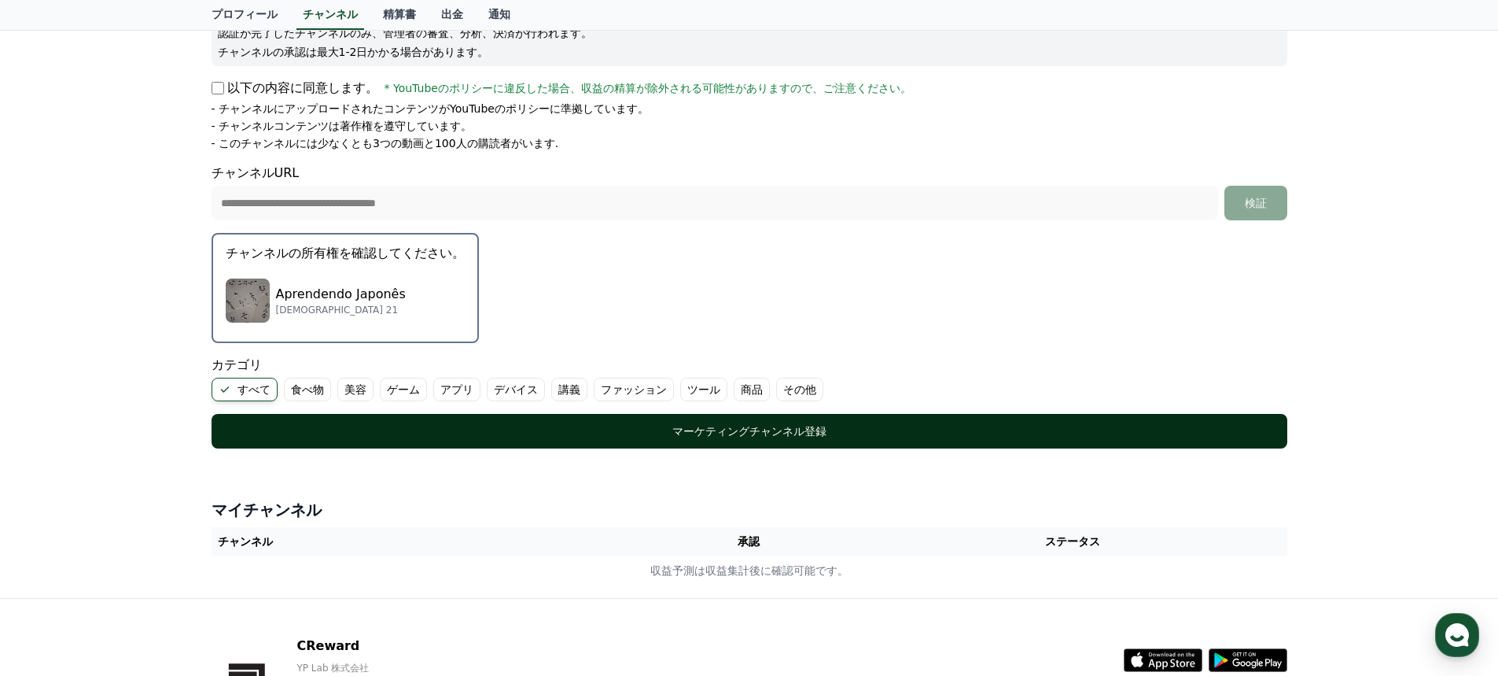
scroll to position [315, 0]
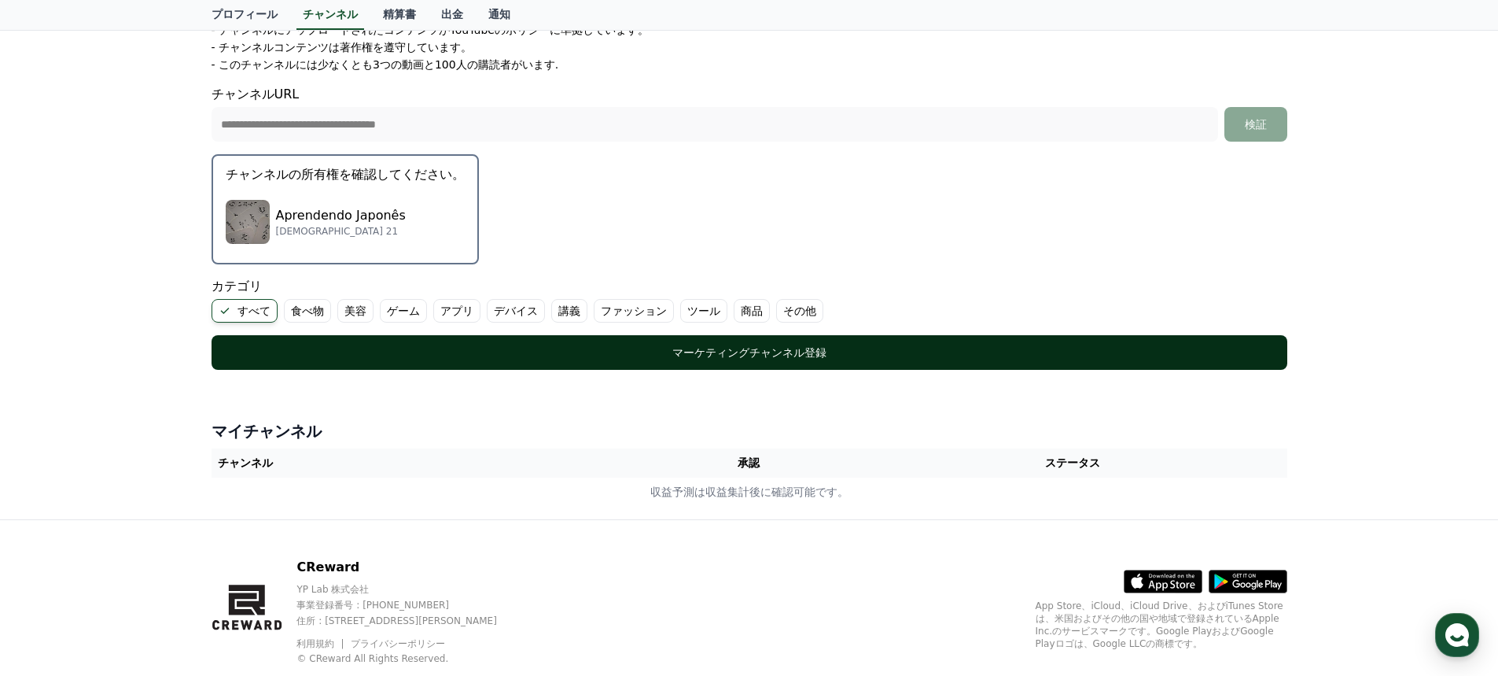
click at [748, 347] on div "マーケティングチャンネル登録" at bounding box center [749, 352] width 1013 height 16
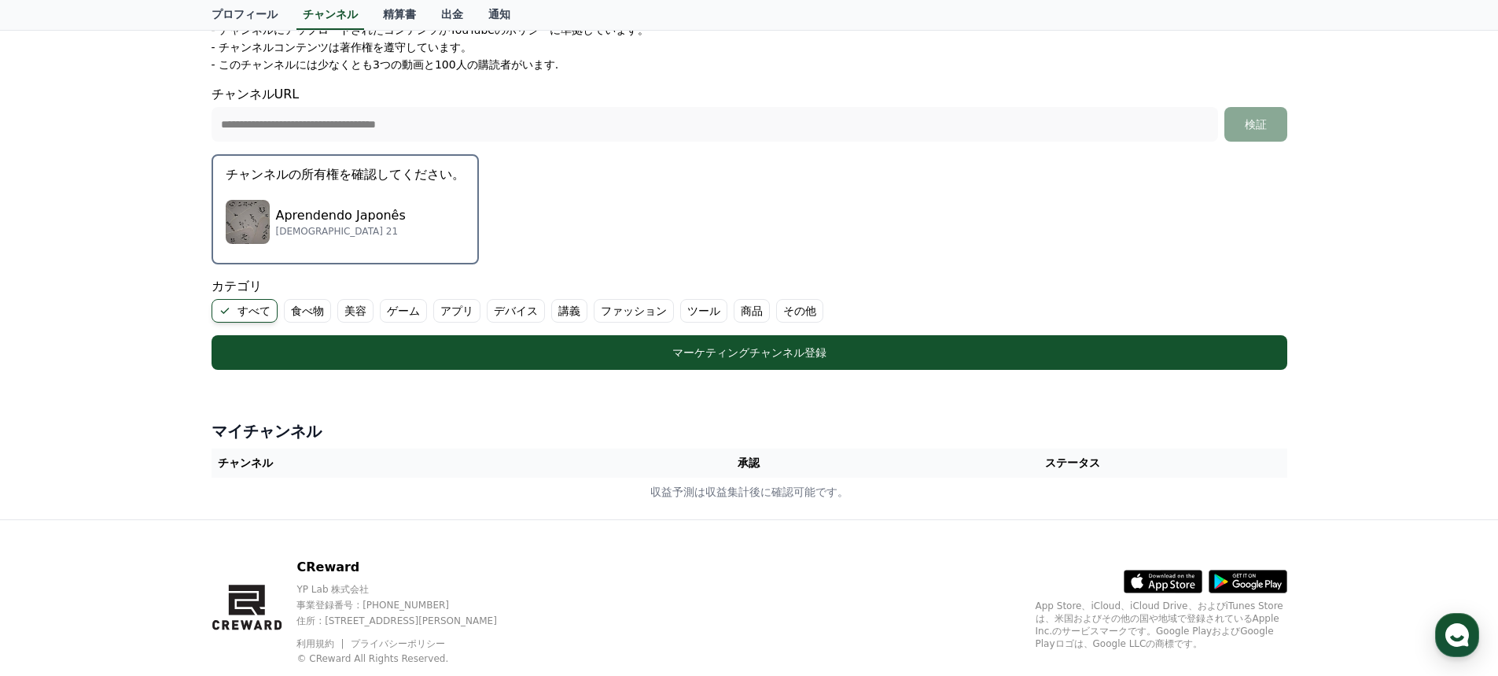
click at [303, 309] on label "食べ物" at bounding box center [307, 311] width 47 height 24
click at [347, 308] on label "食べ物" at bounding box center [317, 311] width 66 height 24
click at [311, 308] on label "食べ物" at bounding box center [307, 311] width 47 height 24
click at [375, 316] on label "美容" at bounding box center [374, 311] width 36 height 24
click at [430, 312] on label "ゲーム" at bounding box center [441, 311] width 47 height 24
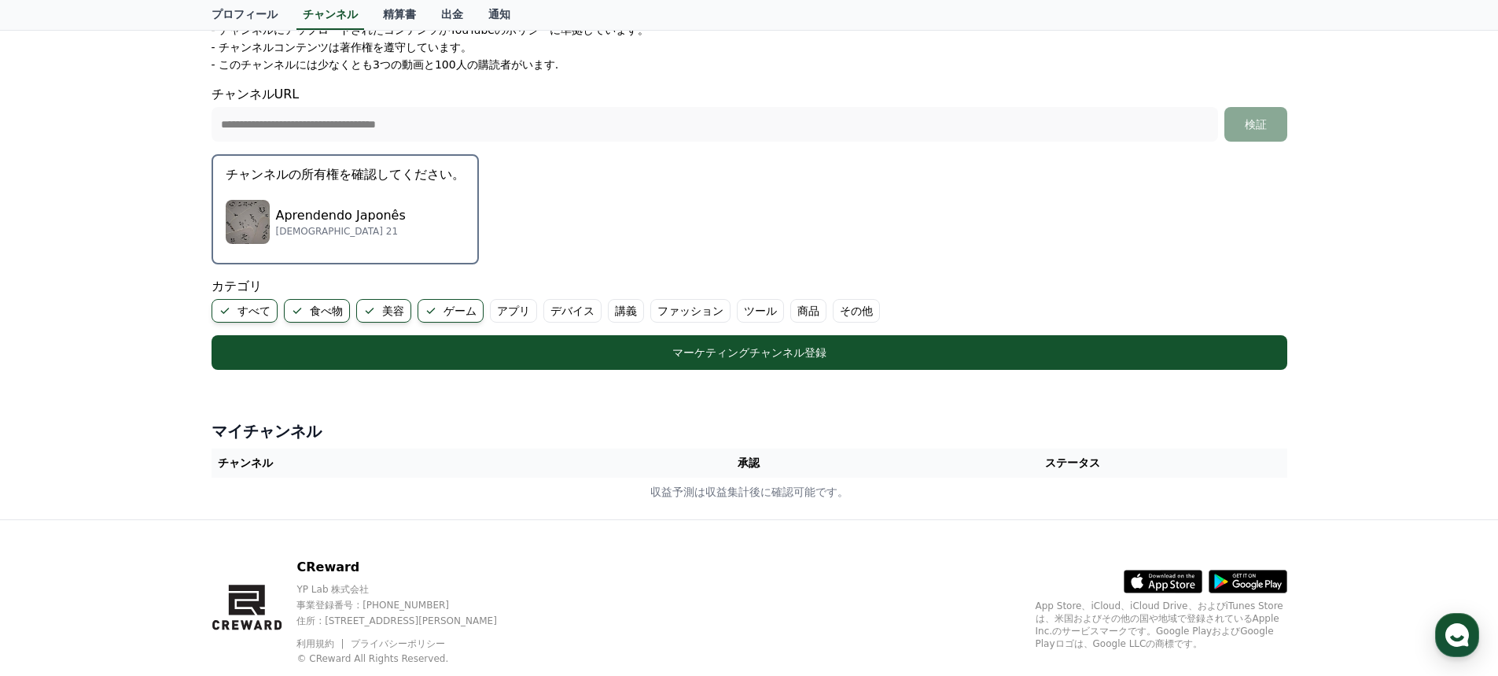
click at [497, 306] on label "アプリ" at bounding box center [513, 311] width 47 height 24
click at [587, 315] on label "デバイス" at bounding box center [591, 311] width 58 height 24
click at [667, 308] on label "講義" at bounding box center [664, 311] width 36 height 24
click at [742, 308] on label "ファッション" at bounding box center [747, 311] width 80 height 24
drag, startPoint x: 832, startPoint y: 308, endPoint x: 843, endPoint y: 309, distance: 11.0
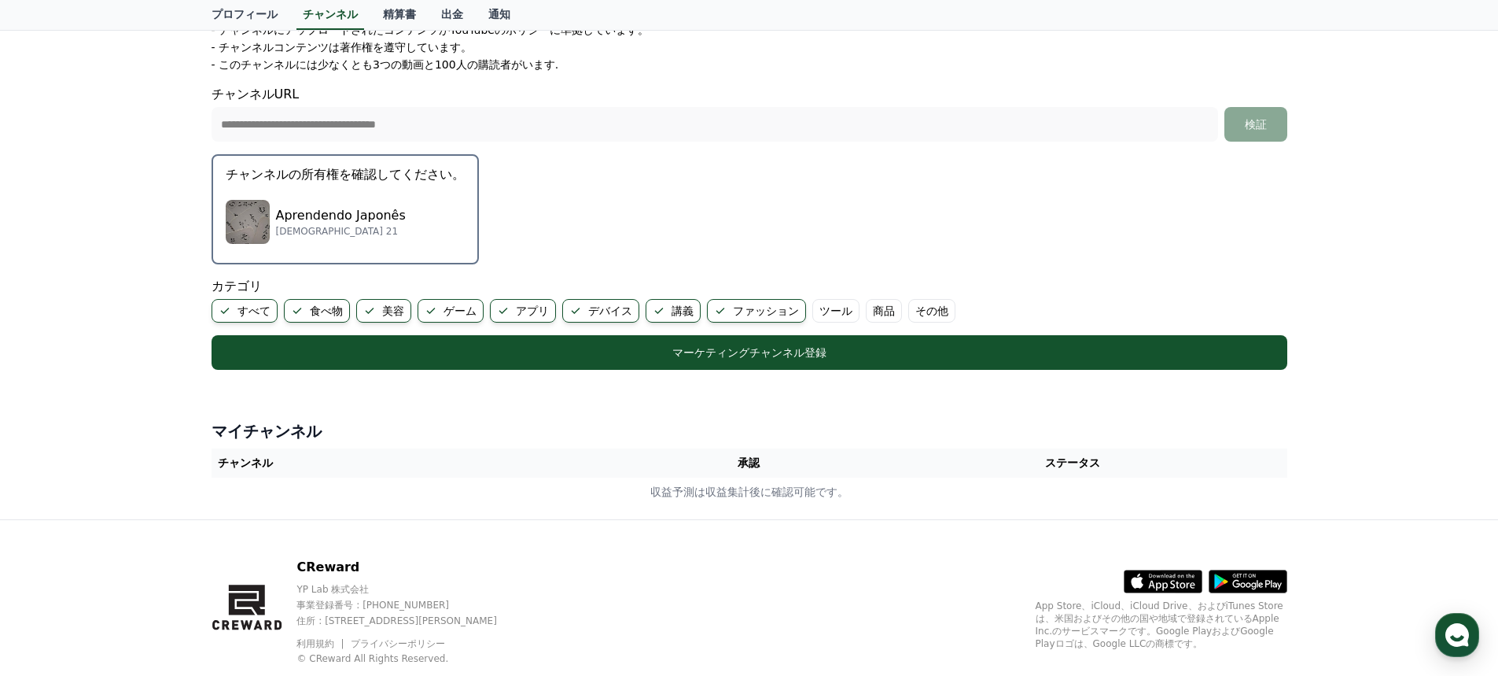
click at [834, 308] on label "ツール" at bounding box center [835, 311] width 47 height 24
click at [904, 309] on ul "すべて 食べ物 美容 ゲーム アプリ デバイス 講義 ファッション ツール 商品 その他" at bounding box center [750, 311] width 1076 height 24
click at [878, 309] on label "商品" at bounding box center [884, 311] width 36 height 24
click at [840, 307] on label "ツール" at bounding box center [835, 311] width 47 height 24
click at [970, 305] on label "その他" at bounding box center [969, 311] width 47 height 24
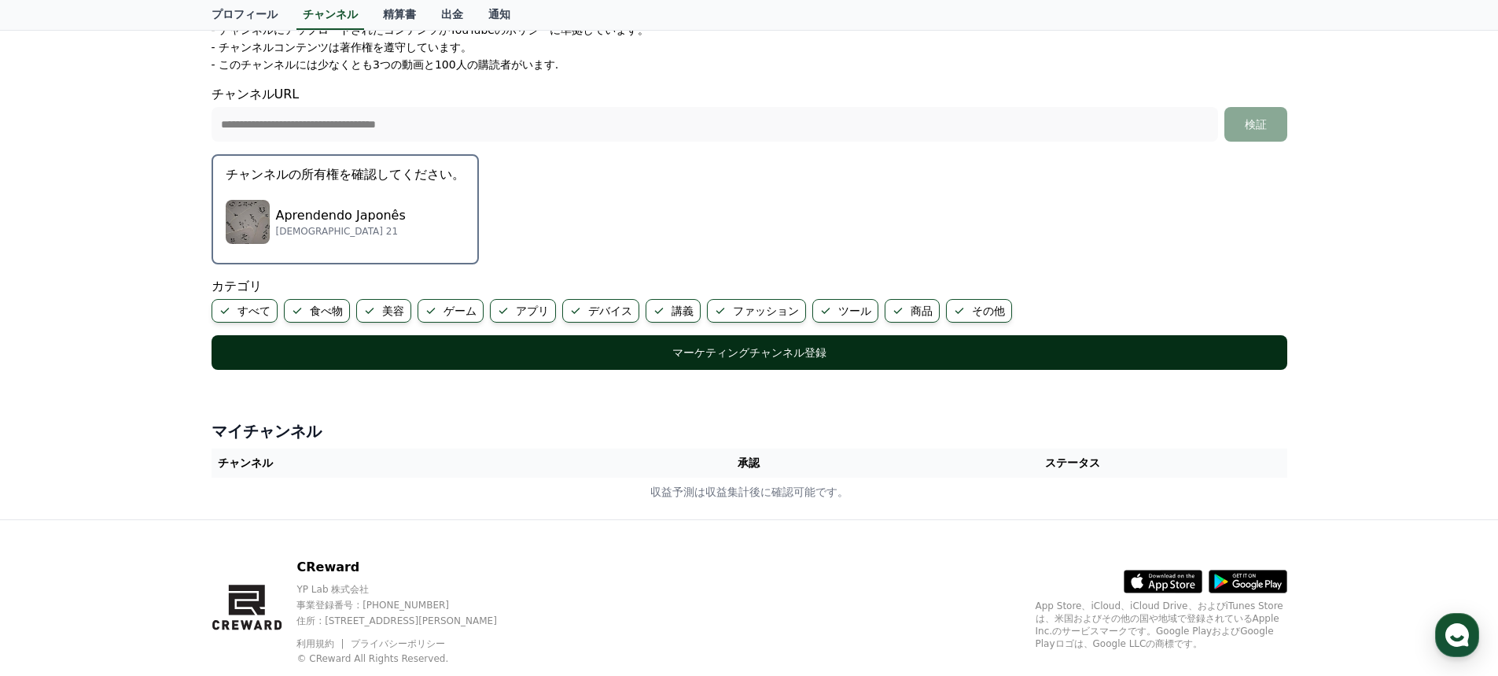
click at [740, 349] on div "マーケティングチャンネル登録" at bounding box center [749, 352] width 1013 height 16
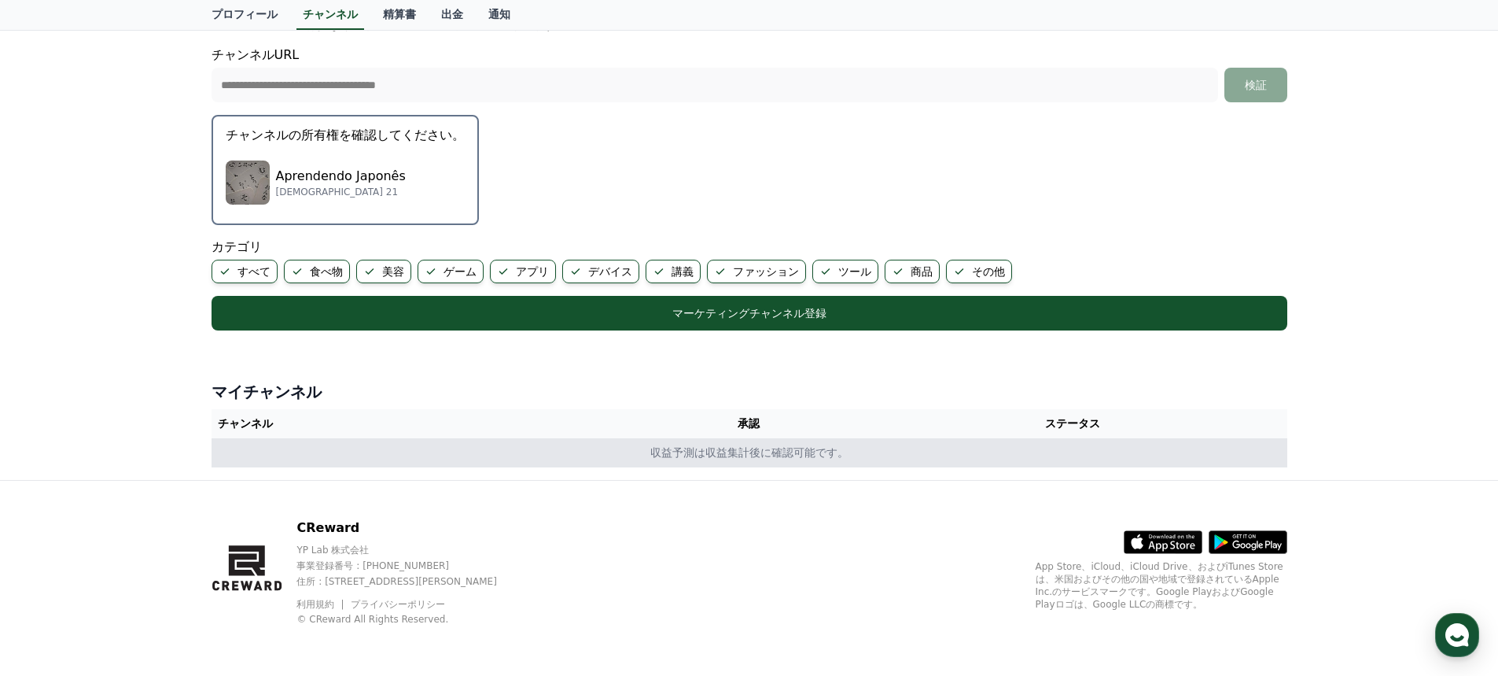
click at [826, 448] on td "収益予測は収益集計後に確認可能です。" at bounding box center [750, 452] width 1076 height 29
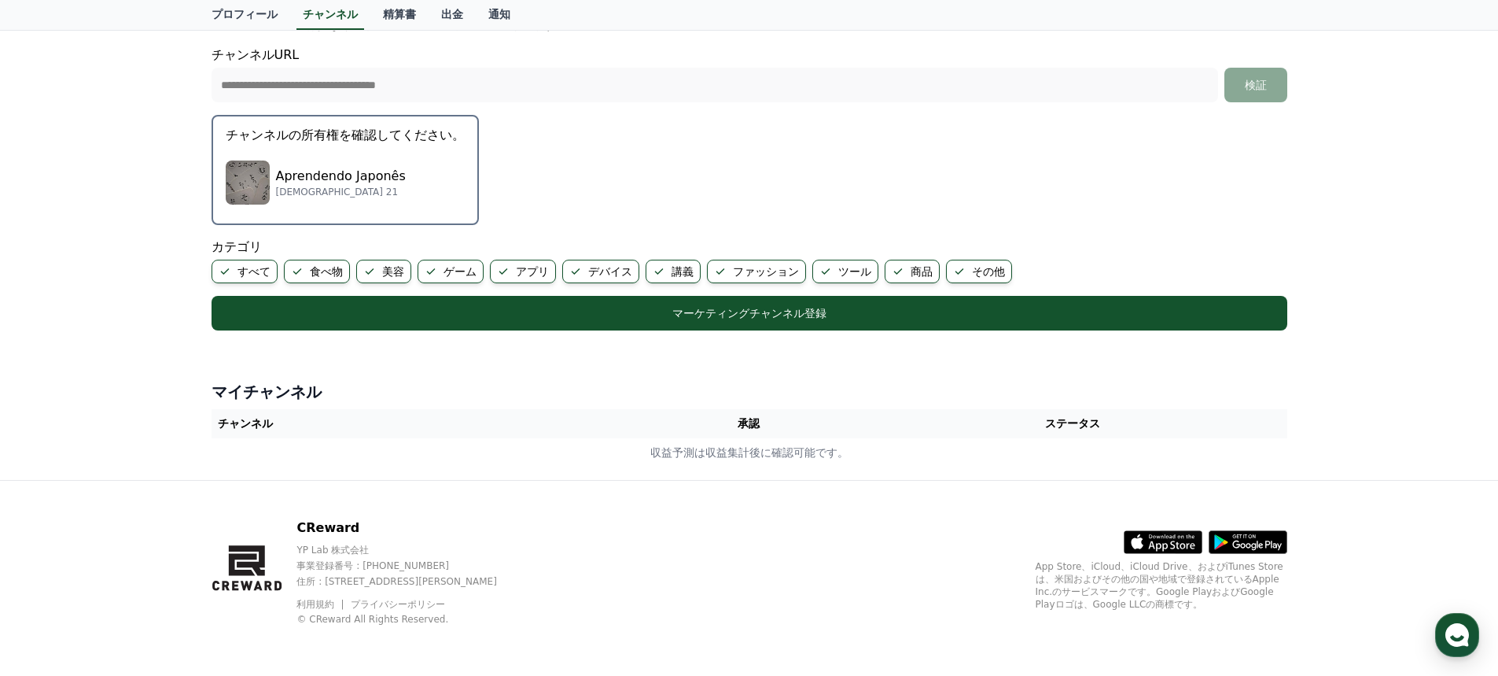
click at [248, 428] on th "チャンネル" at bounding box center [426, 423] width 429 height 29
click at [1074, 418] on th "ステータス" at bounding box center [1073, 423] width 429 height 29
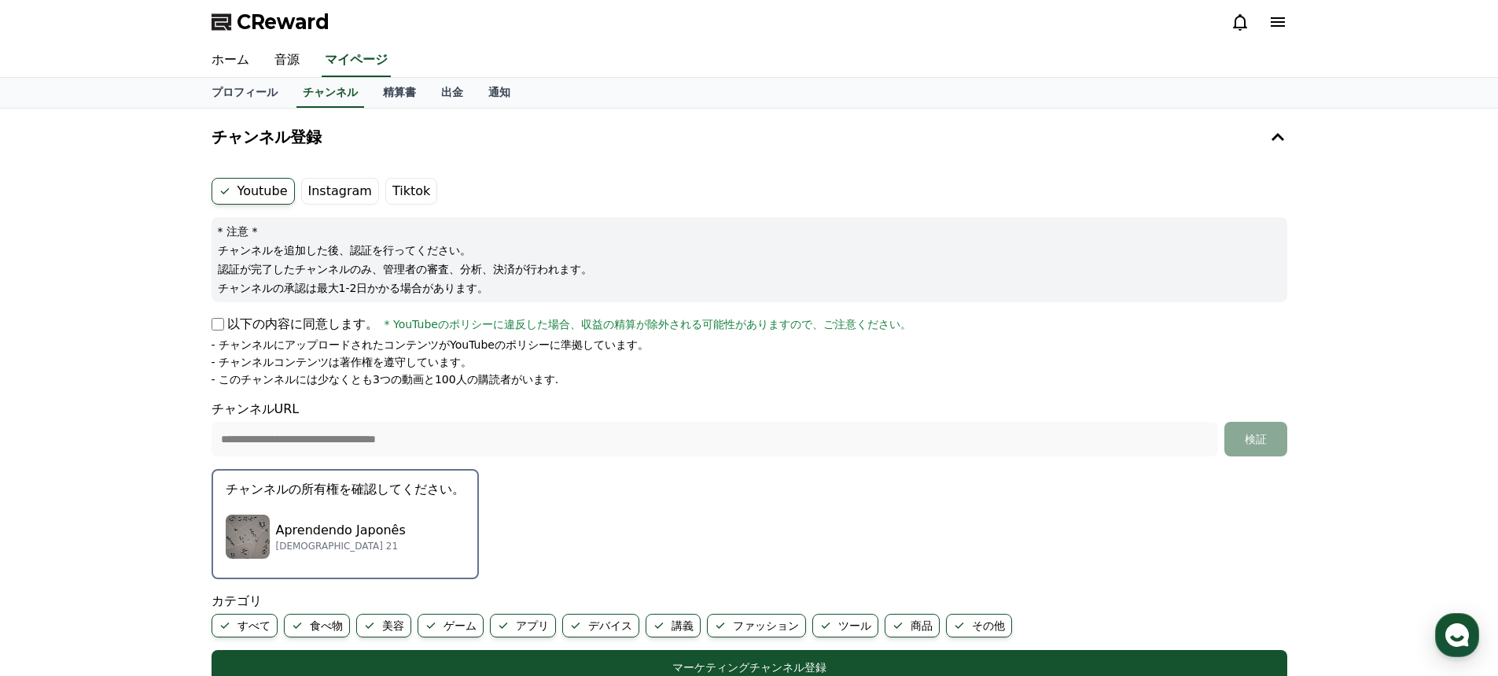
click at [1278, 27] on icon at bounding box center [1278, 21] width 14 height 9
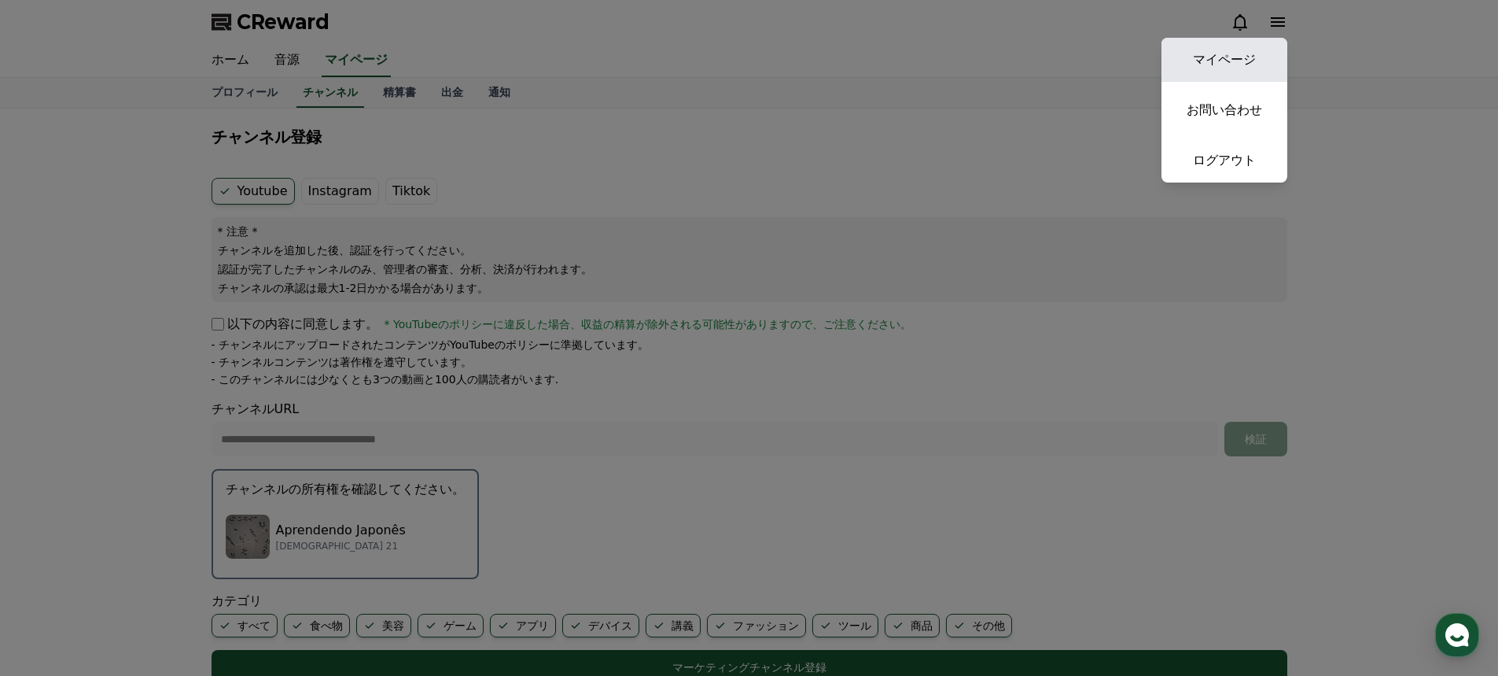
click at [1216, 49] on link "マイページ" at bounding box center [1225, 60] width 126 height 44
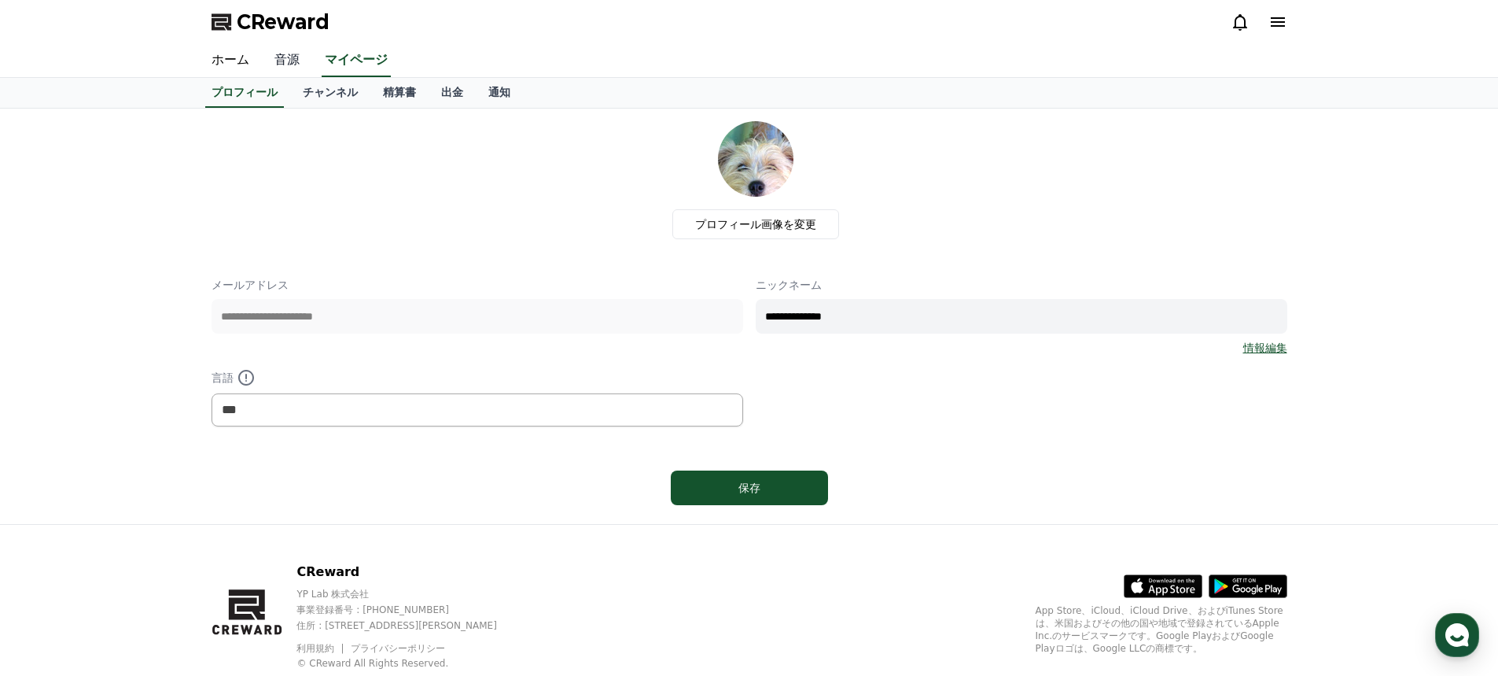
click at [281, 61] on link "音源" at bounding box center [287, 60] width 50 height 33
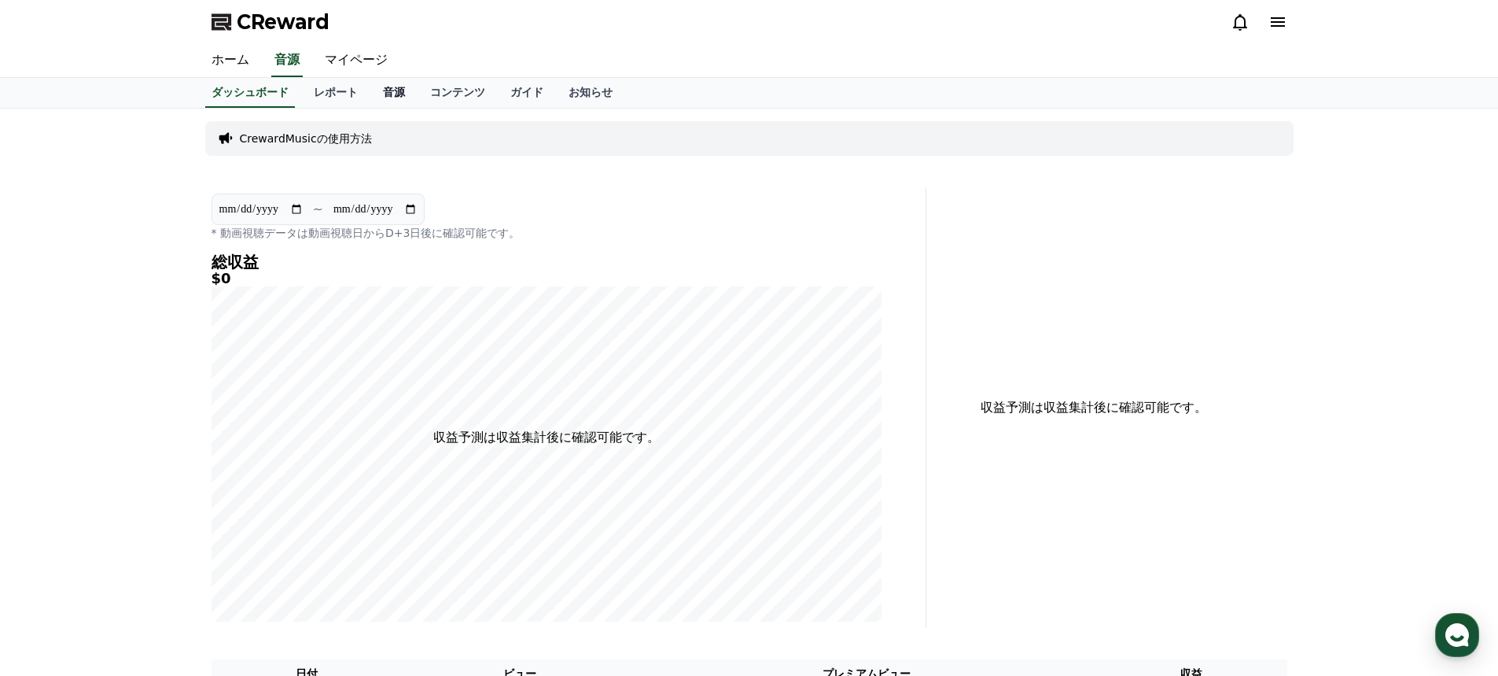
click at [381, 82] on link "音源" at bounding box center [393, 93] width 47 height 30
click at [392, 90] on link "音源" at bounding box center [394, 93] width 35 height 30
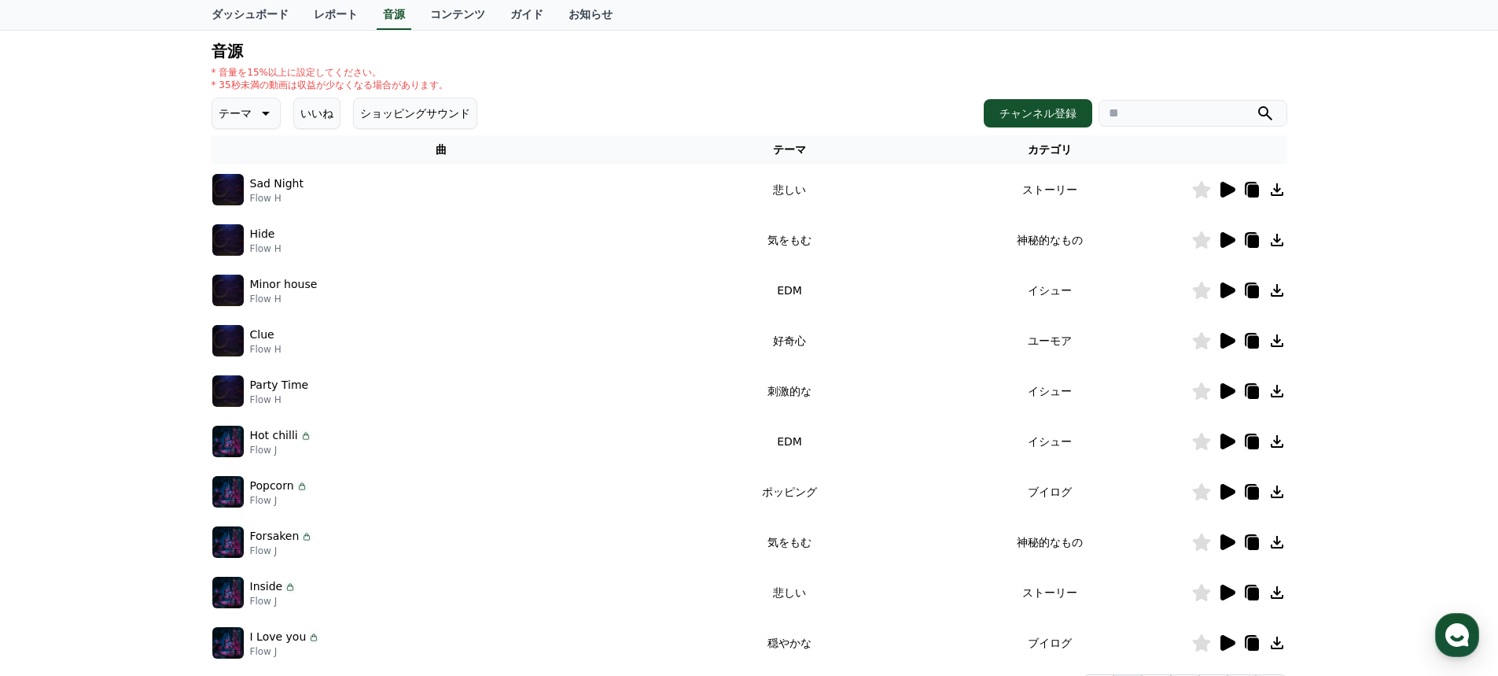
scroll to position [236, 0]
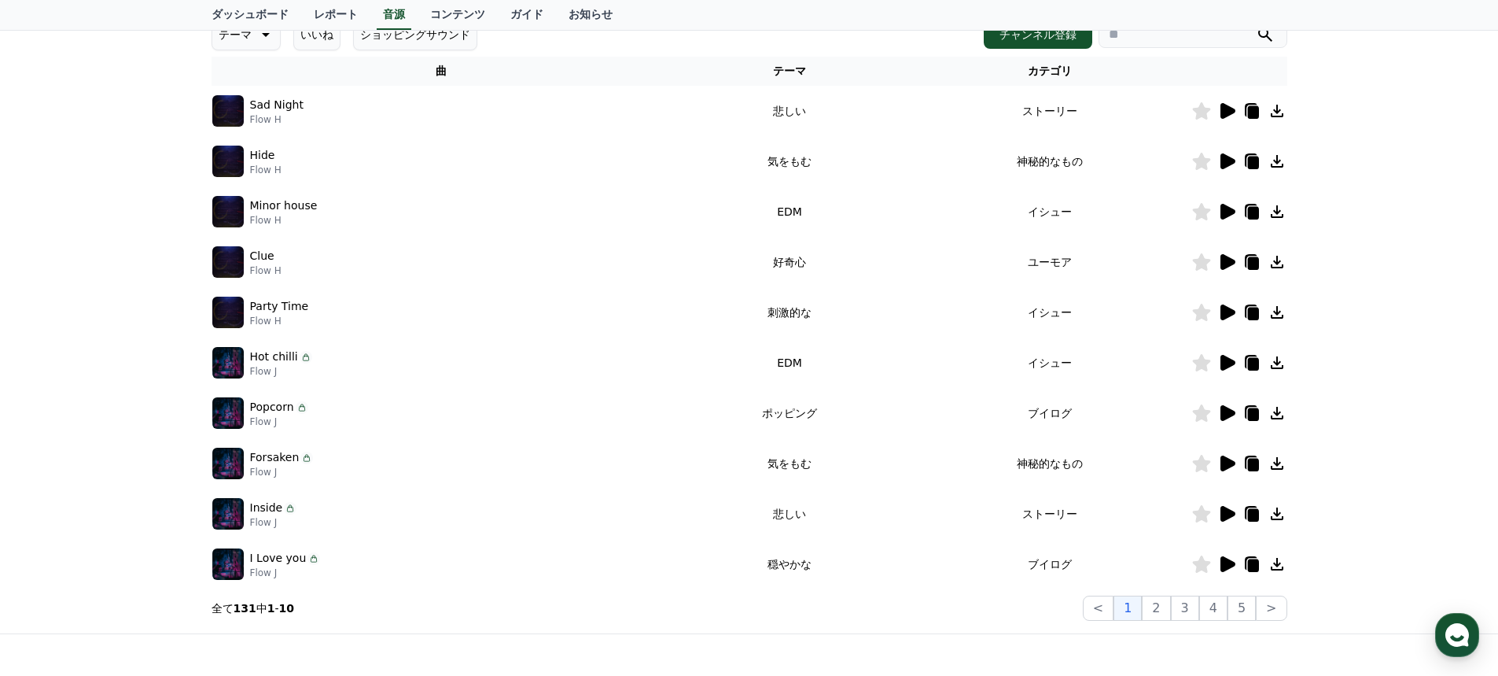
click at [1233, 211] on icon at bounding box center [1227, 212] width 15 height 16
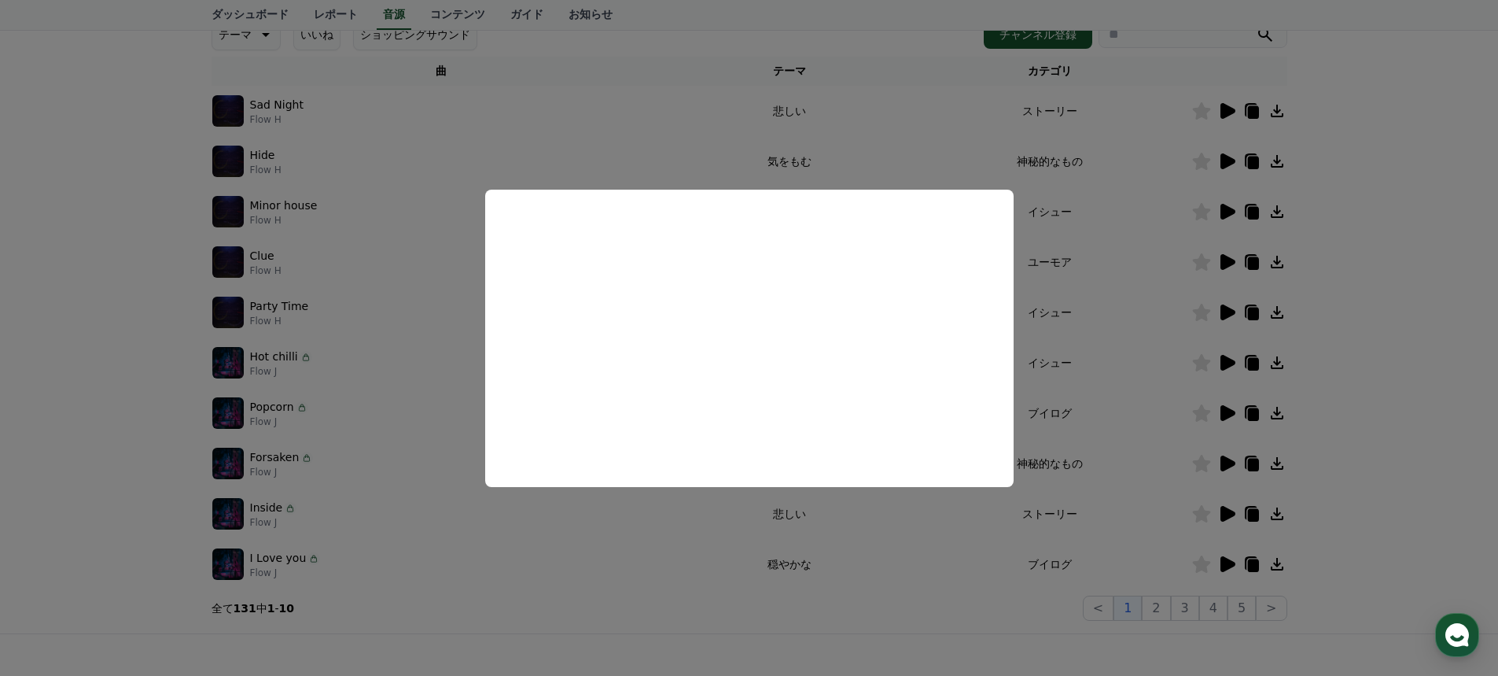
click at [675, 146] on button "close modal" at bounding box center [749, 338] width 1498 height 676
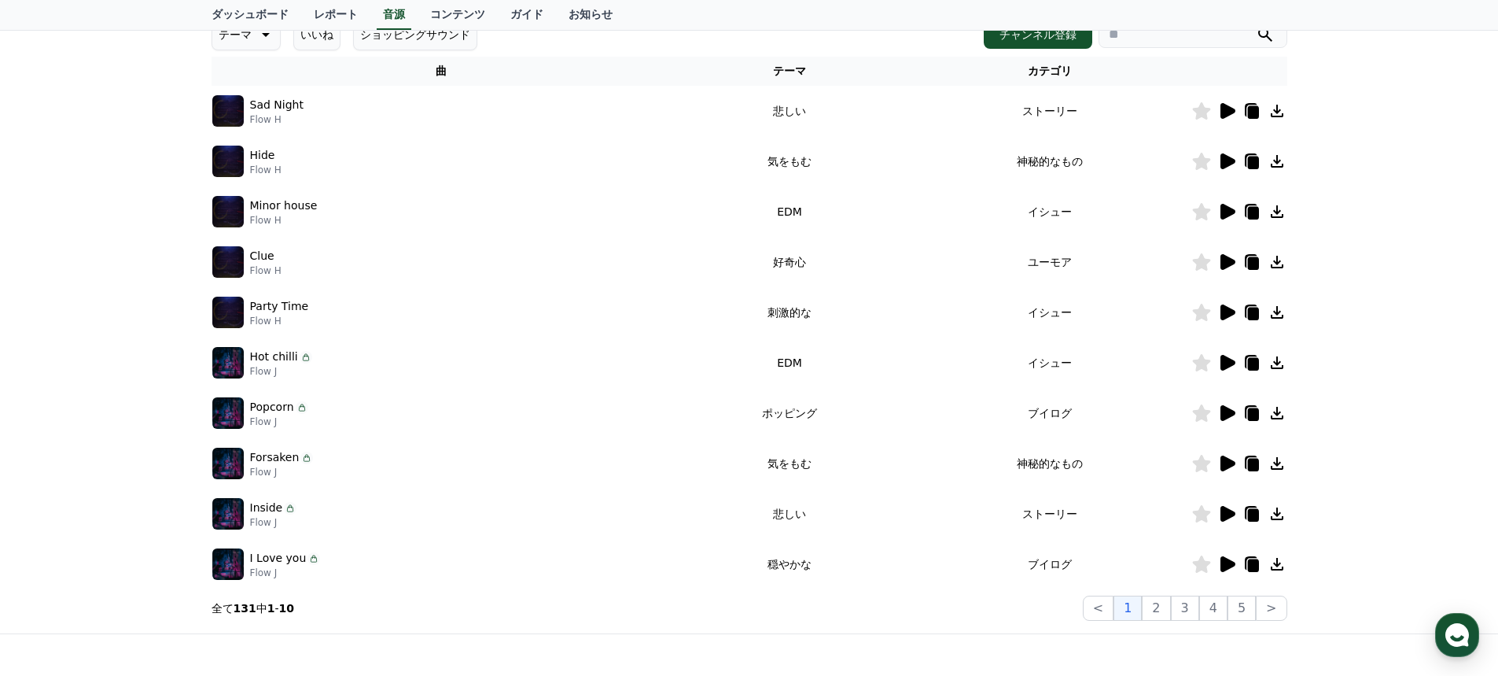
click at [225, 260] on img at bounding box center [227, 261] width 31 height 31
click at [1230, 259] on icon at bounding box center [1227, 262] width 15 height 16
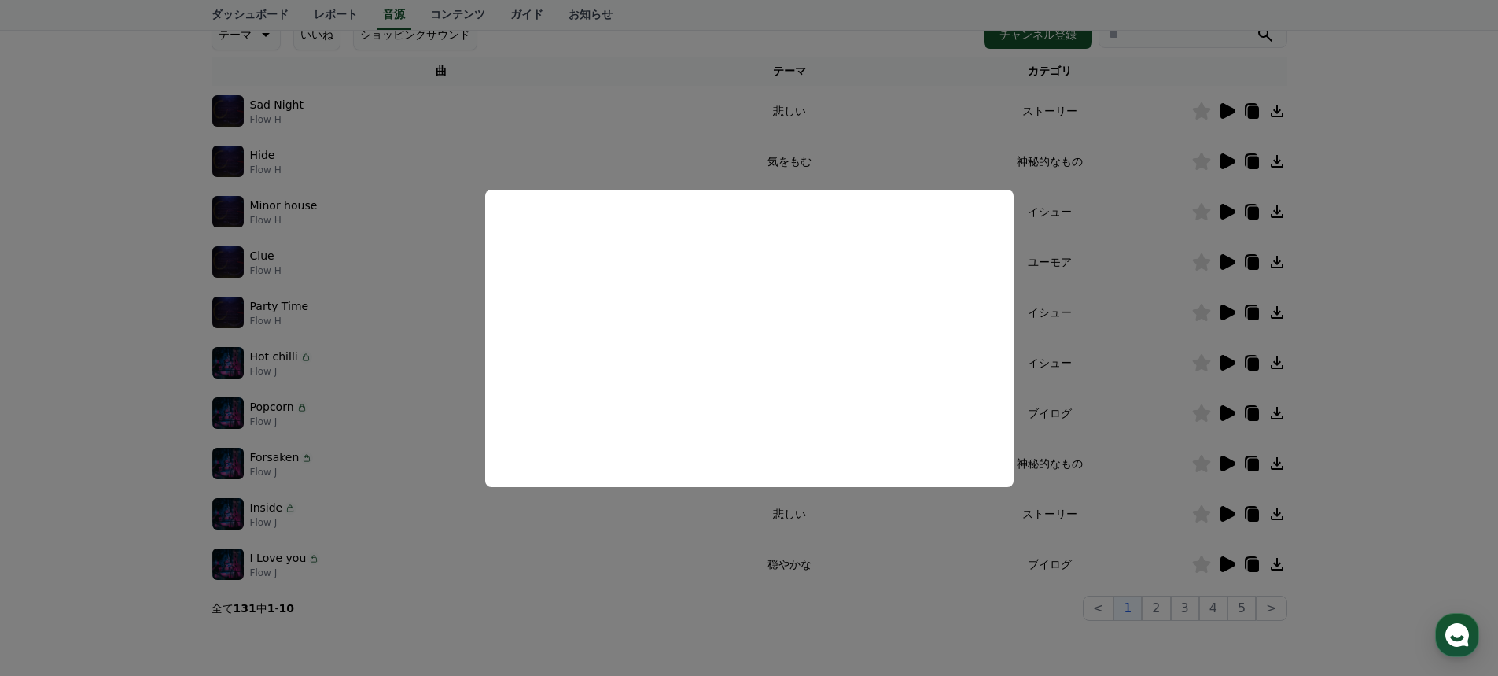
click at [329, 218] on button "close modal" at bounding box center [749, 338] width 1498 height 676
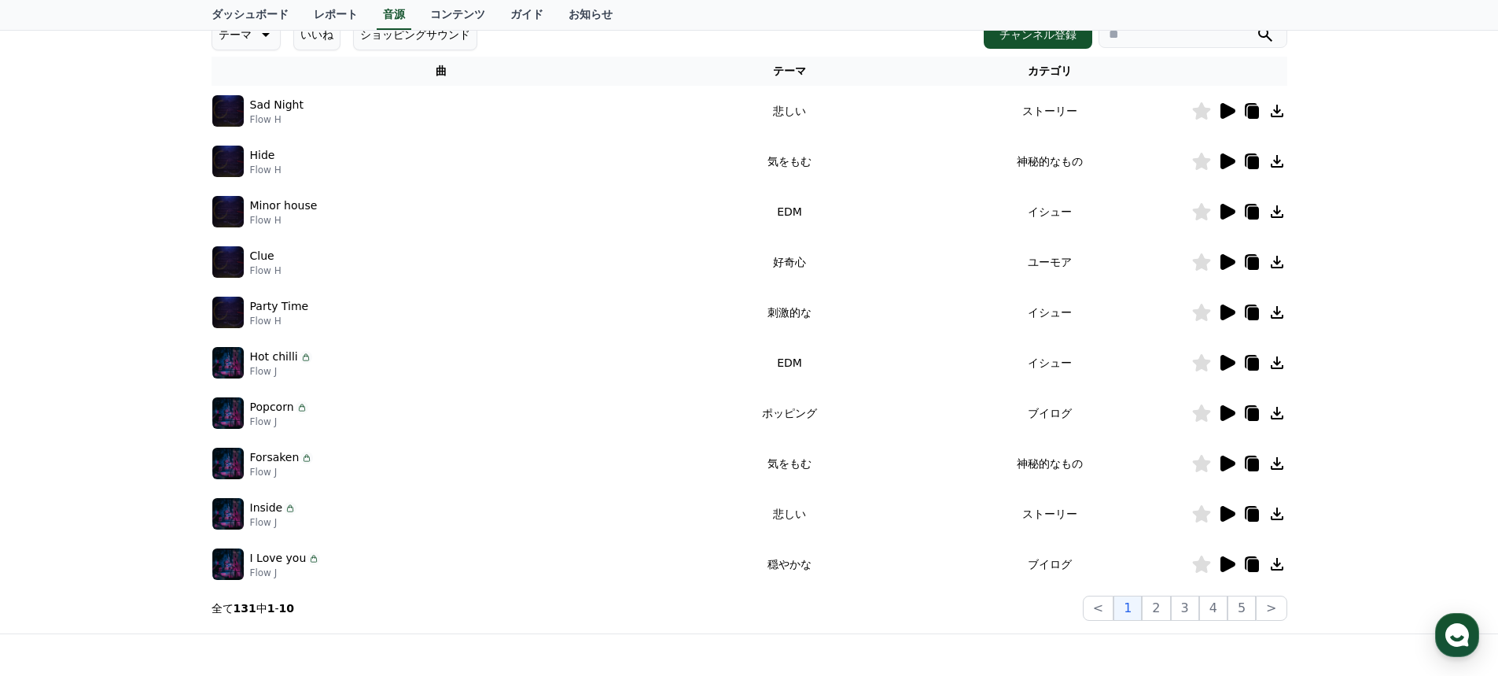
click at [1221, 313] on icon at bounding box center [1227, 312] width 15 height 16
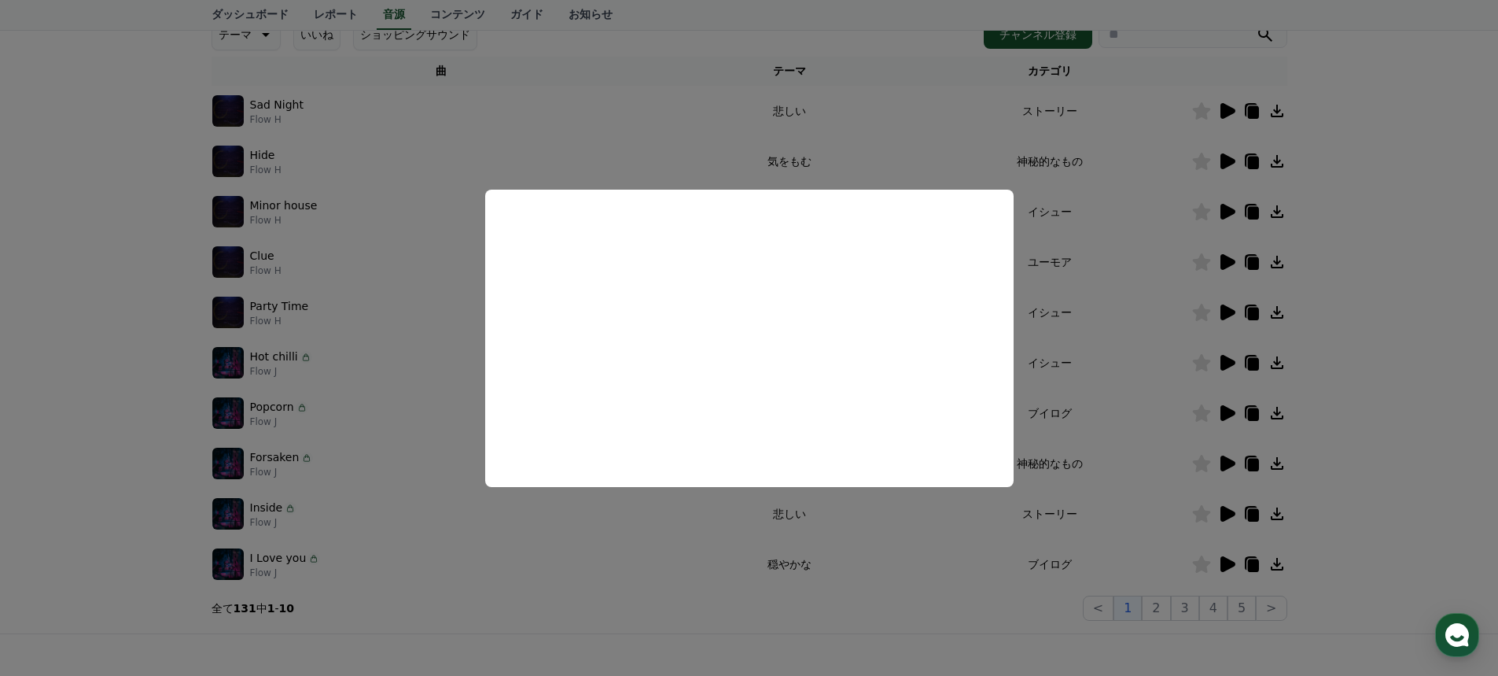
click at [1225, 559] on button "close modal" at bounding box center [749, 338] width 1498 height 676
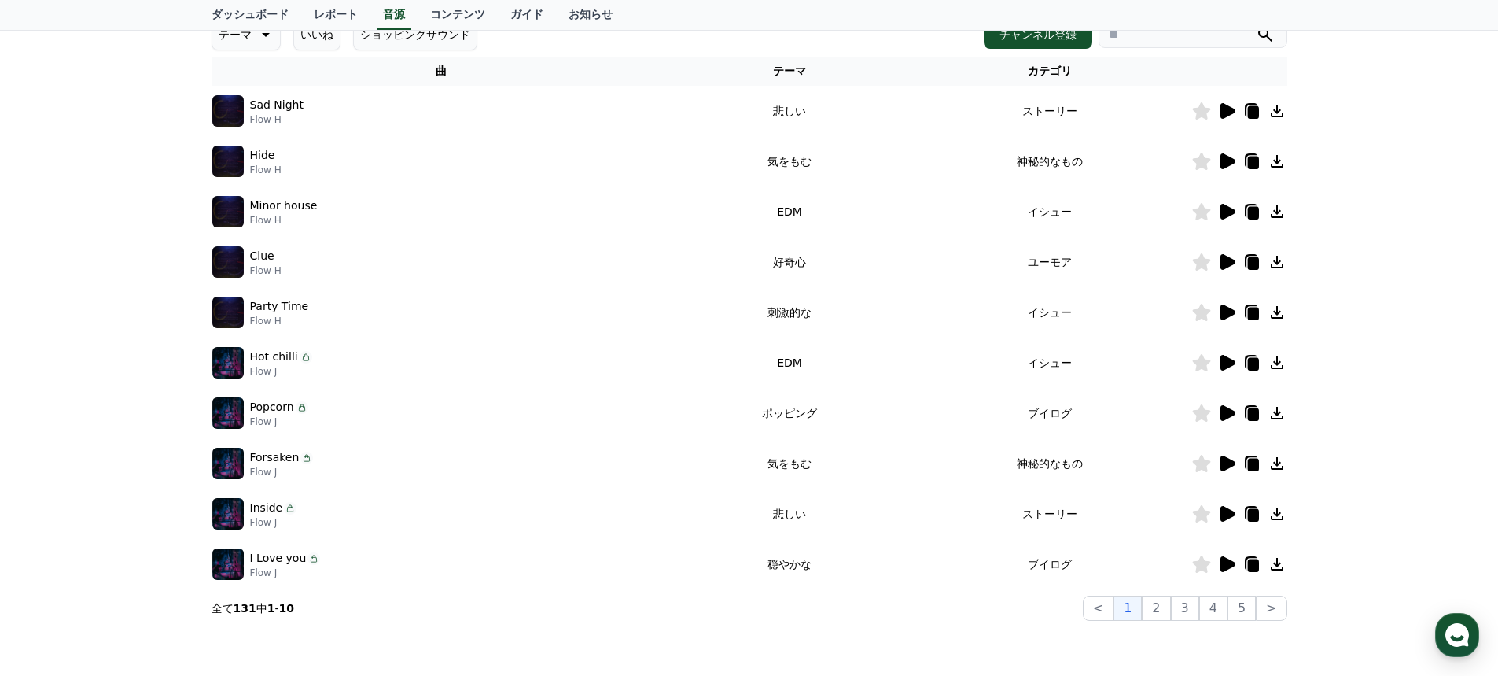
click at [1225, 561] on icon at bounding box center [1227, 564] width 15 height 16
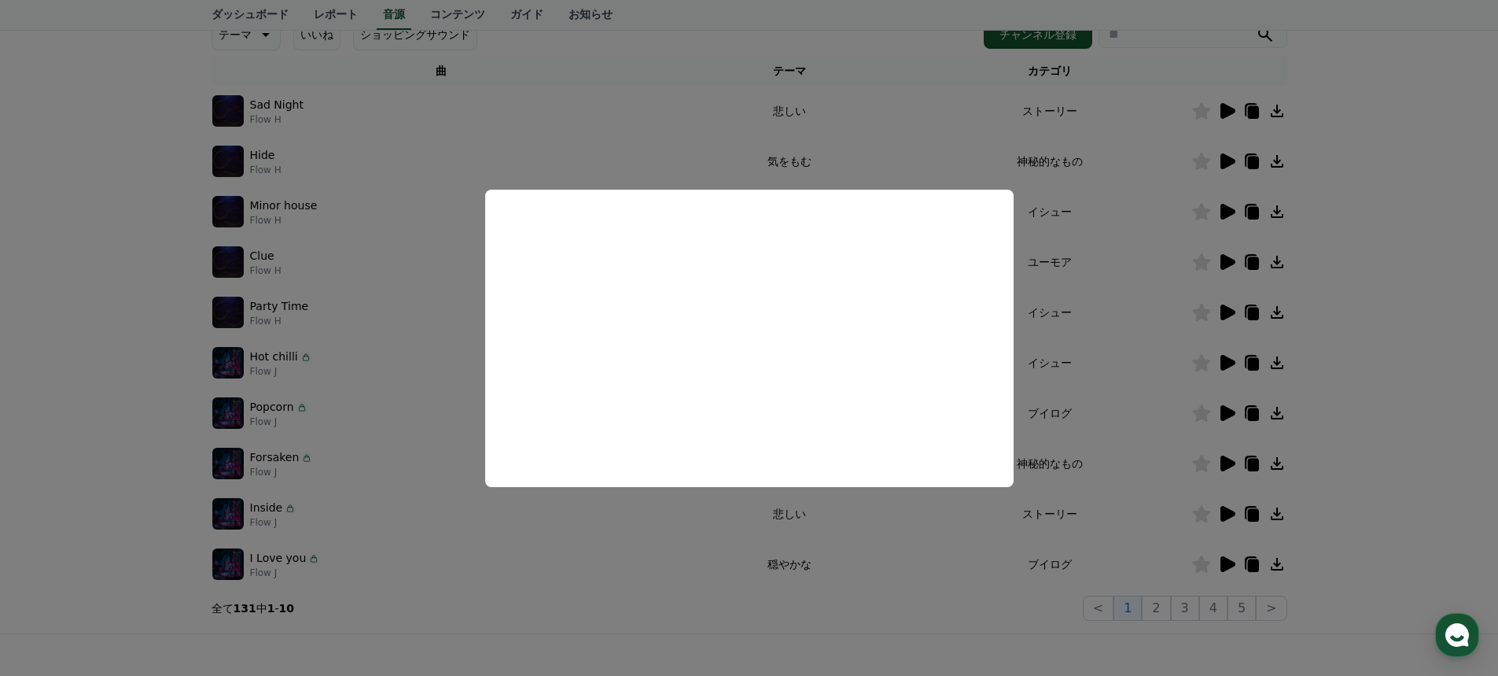
click at [1382, 410] on button "close modal" at bounding box center [749, 338] width 1498 height 676
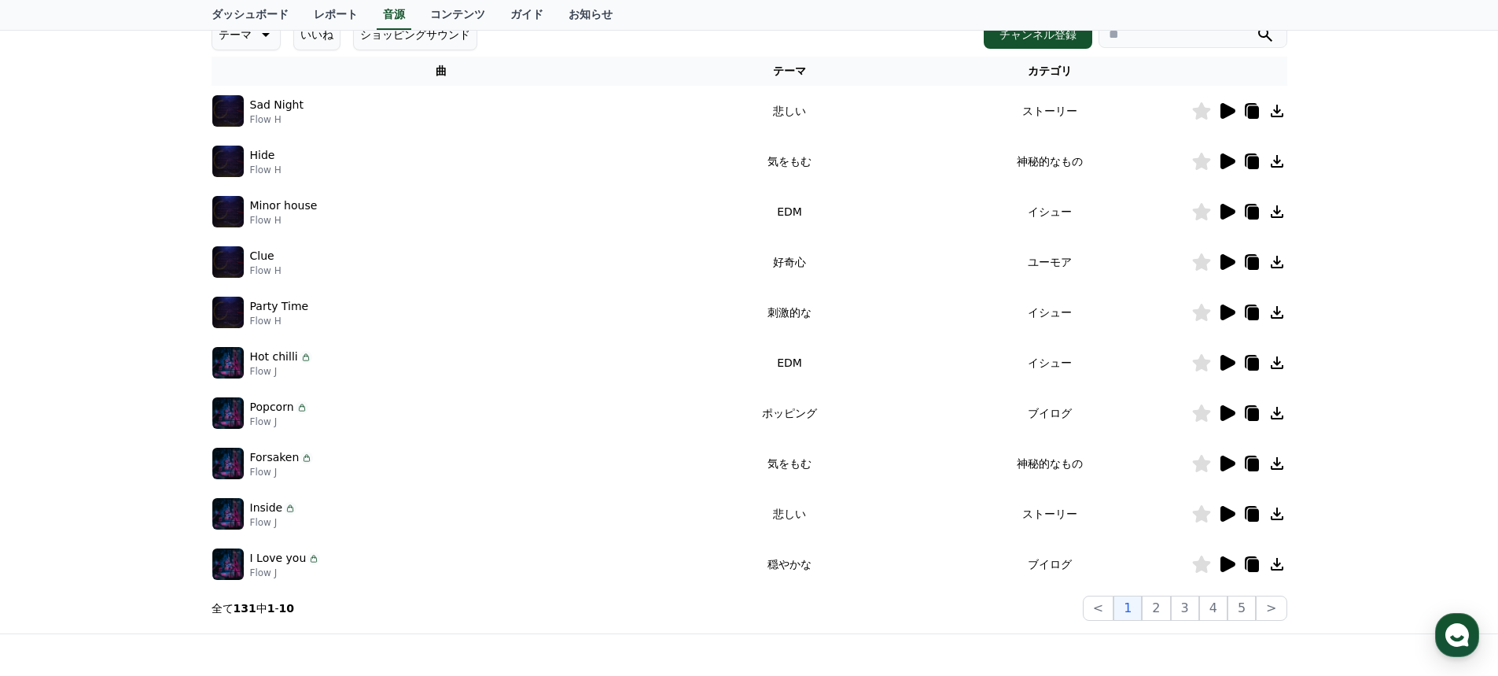
click at [1249, 559] on icon at bounding box center [1252, 565] width 11 height 13
